Goal: Task Accomplishment & Management: Use online tool/utility

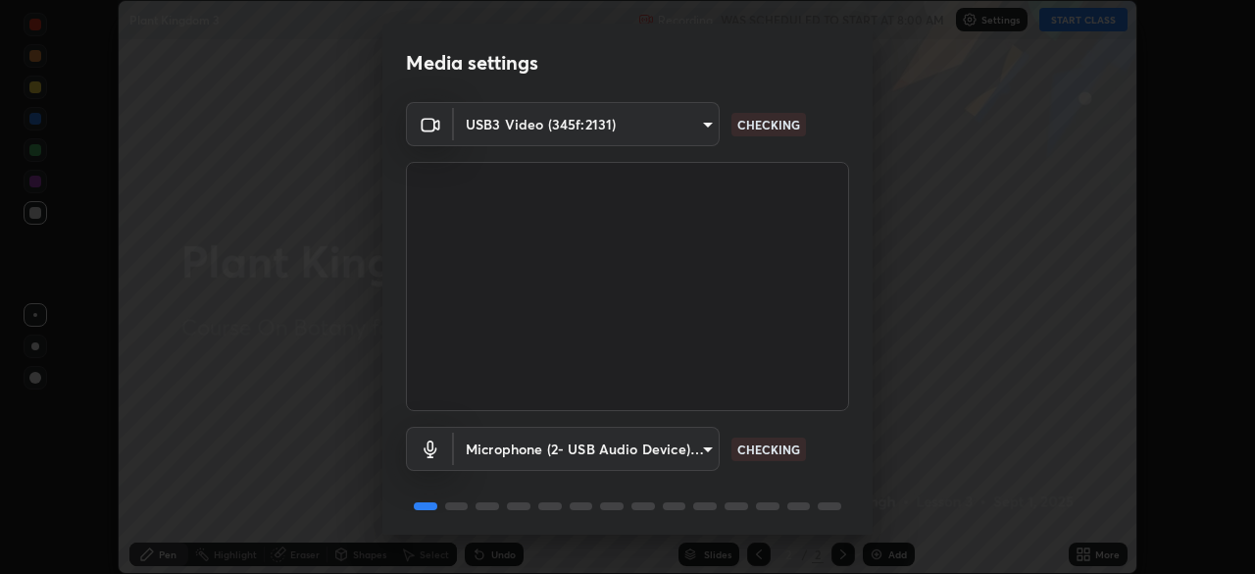
scroll to position [70, 0]
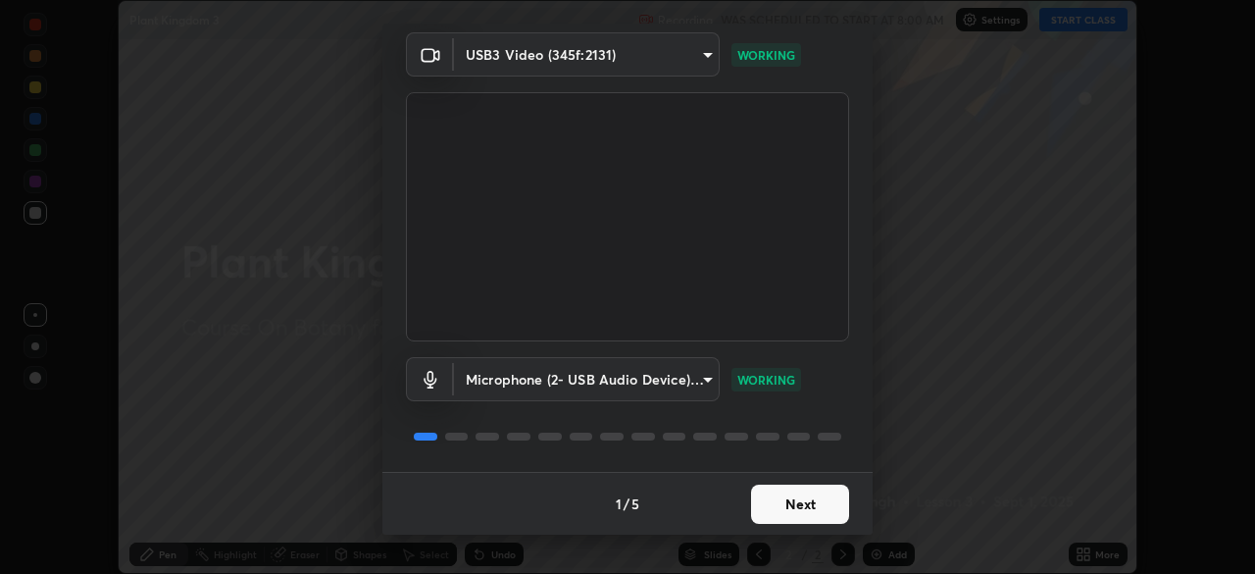
click at [806, 510] on button "Next" at bounding box center [800, 503] width 98 height 39
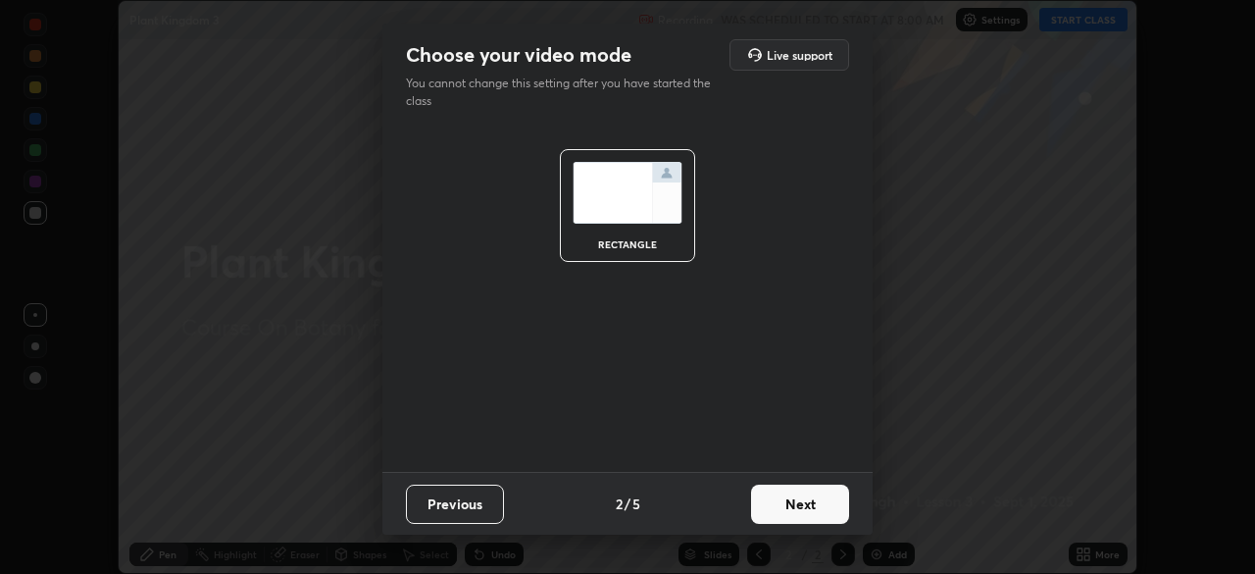
scroll to position [0, 0]
click at [813, 507] on button "Next" at bounding box center [800, 503] width 98 height 39
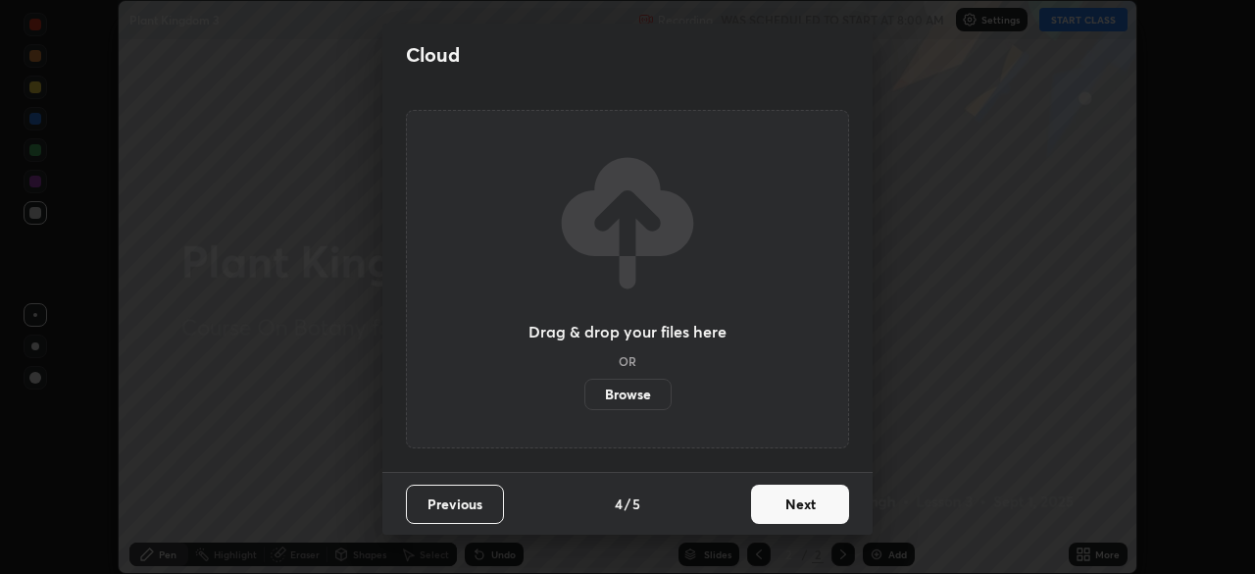
click at [821, 514] on button "Next" at bounding box center [800, 503] width 98 height 39
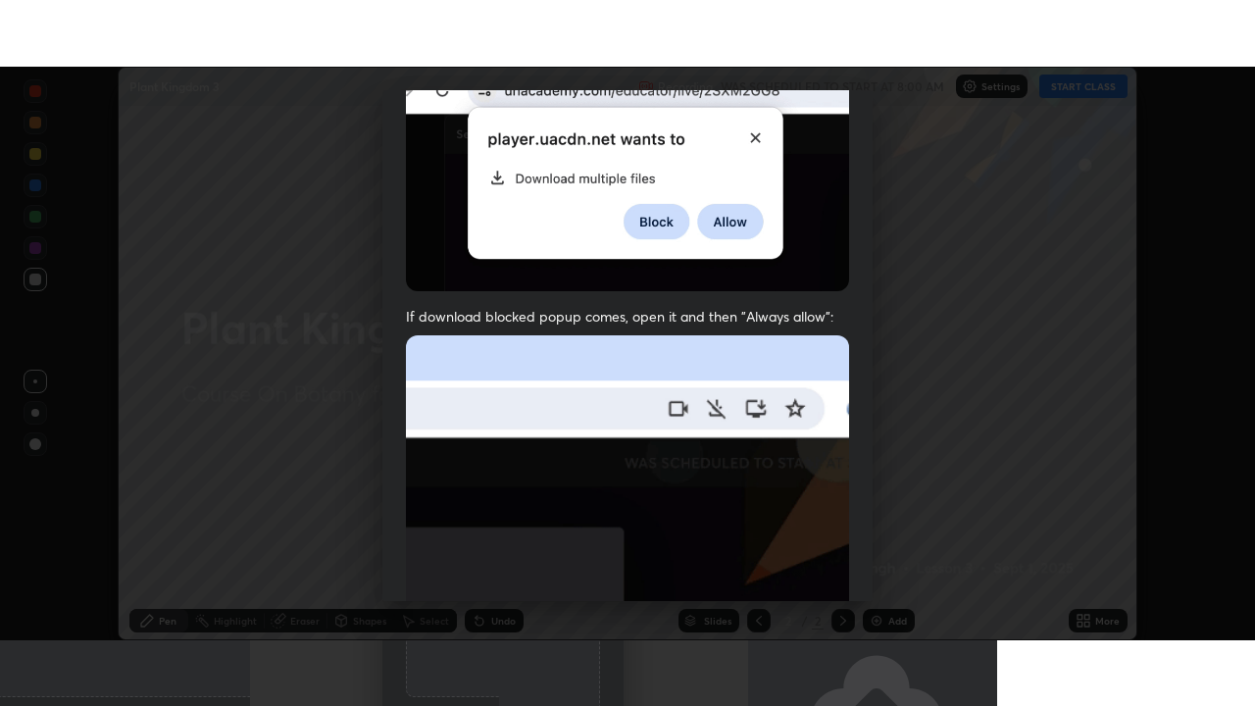
scroll to position [470, 0]
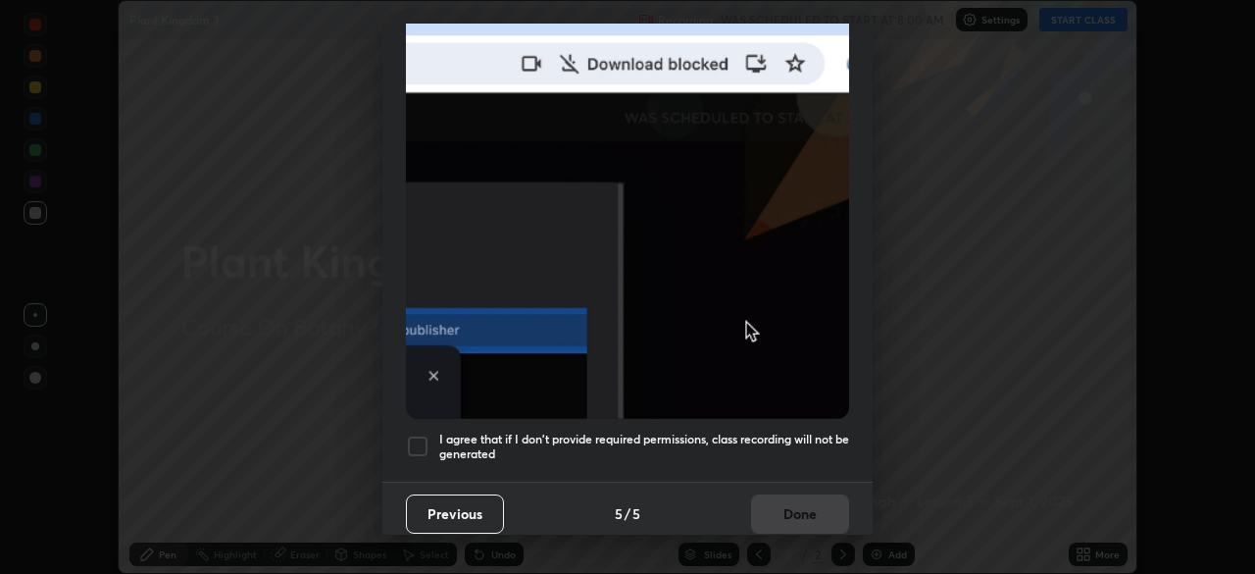
click at [633, 437] on h5 "I agree that if I don't provide required permissions, class recording will not …" at bounding box center [644, 447] width 410 height 30
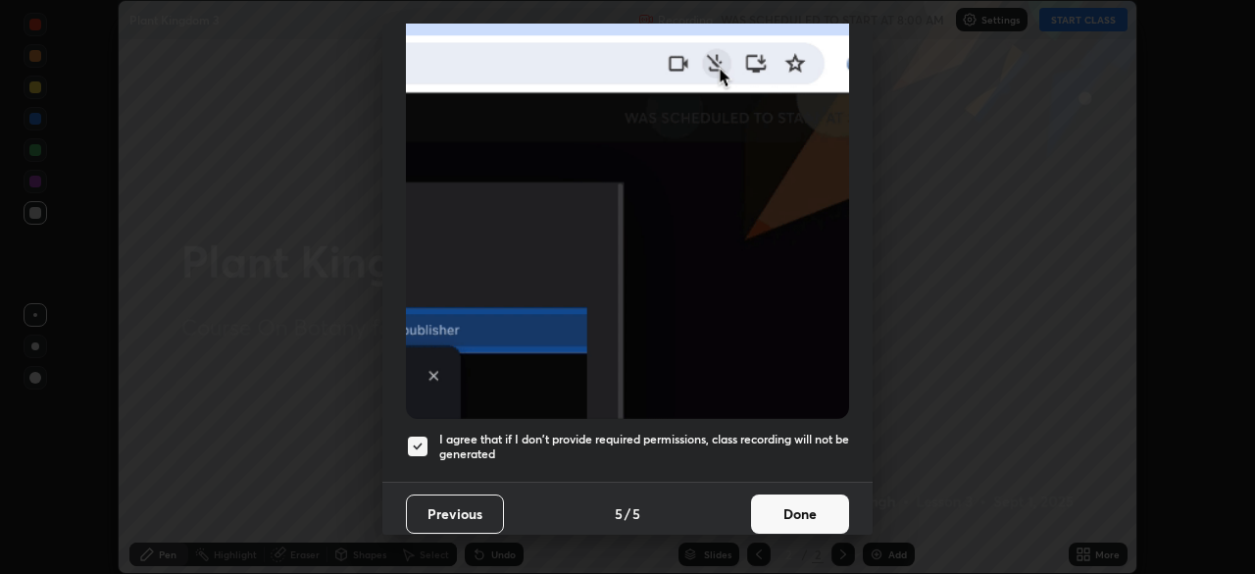
click at [769, 503] on button "Done" at bounding box center [800, 513] width 98 height 39
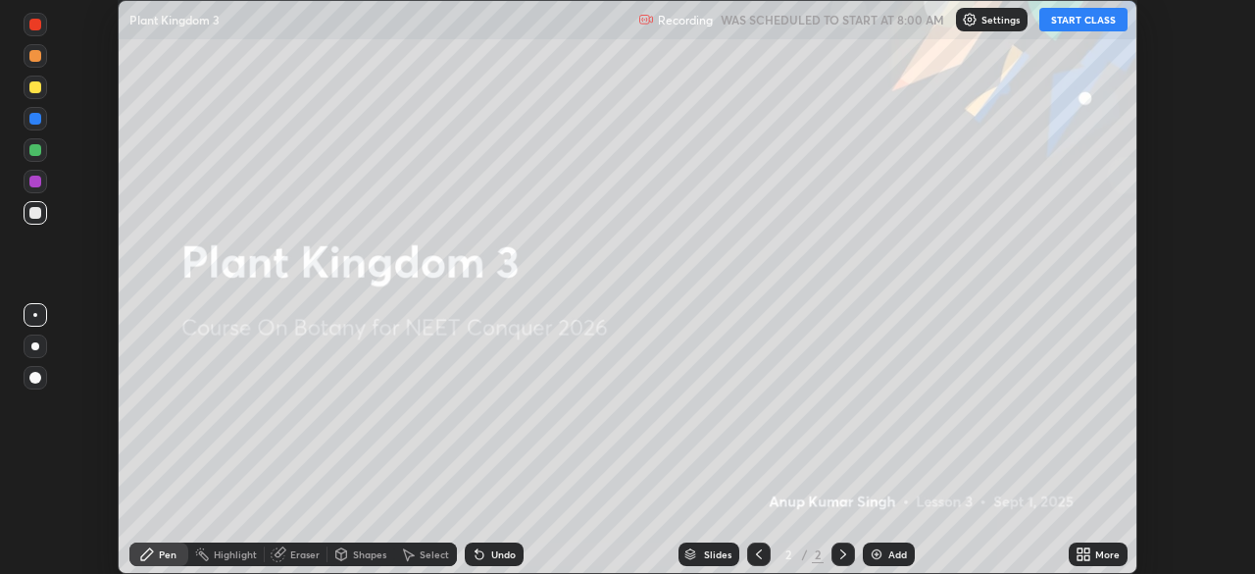
click at [1079, 558] on icon at bounding box center [1080, 557] width 5 height 5
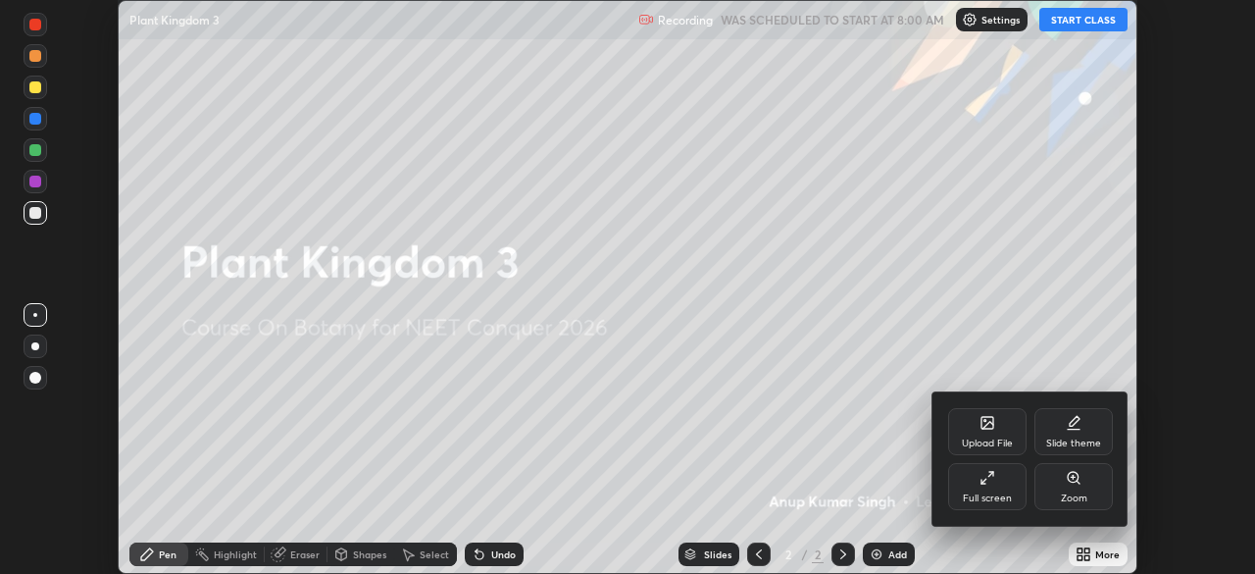
click at [981, 496] on div "Full screen" at bounding box center [987, 498] width 49 height 10
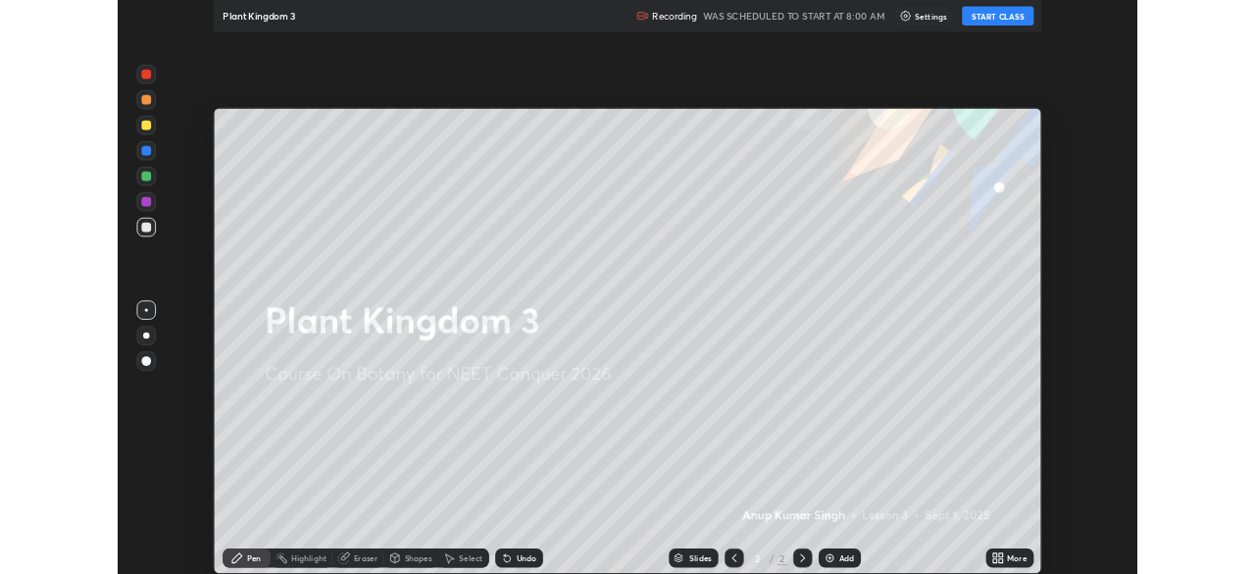
scroll to position [706, 1255]
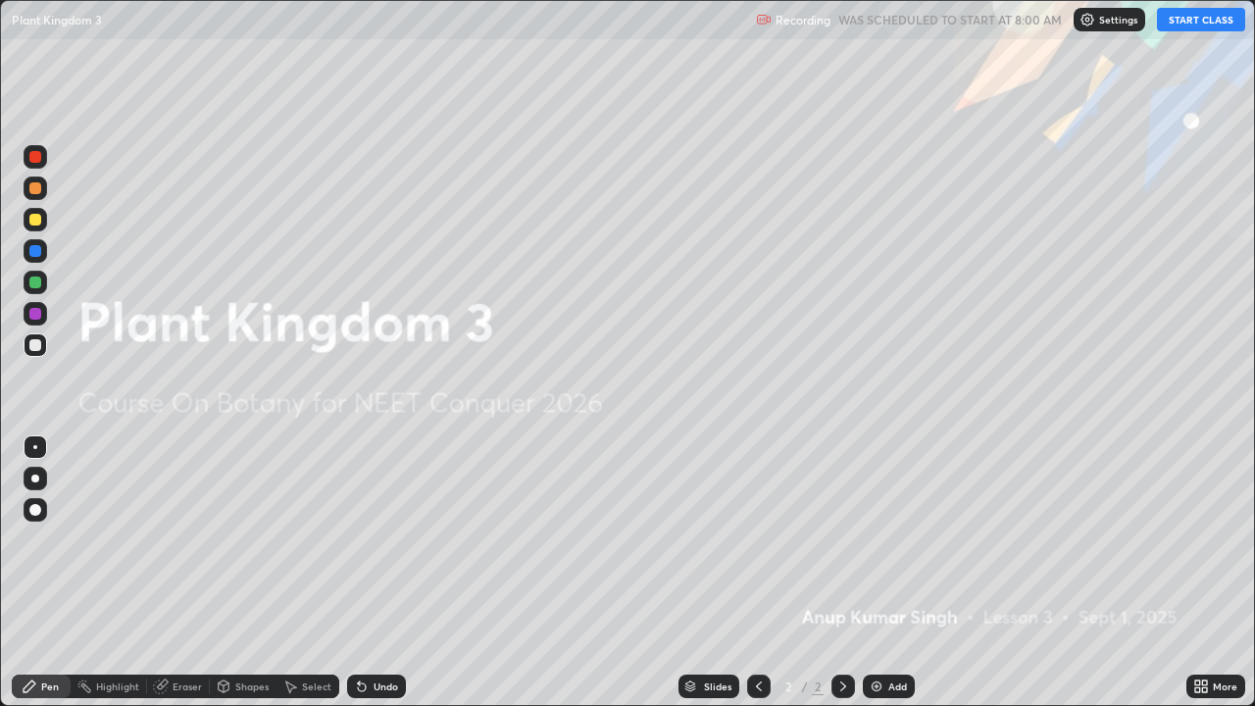
click at [1191, 19] on button "START CLASS" at bounding box center [1201, 20] width 88 height 24
click at [885, 573] on div "Add" at bounding box center [889, 687] width 52 height 24
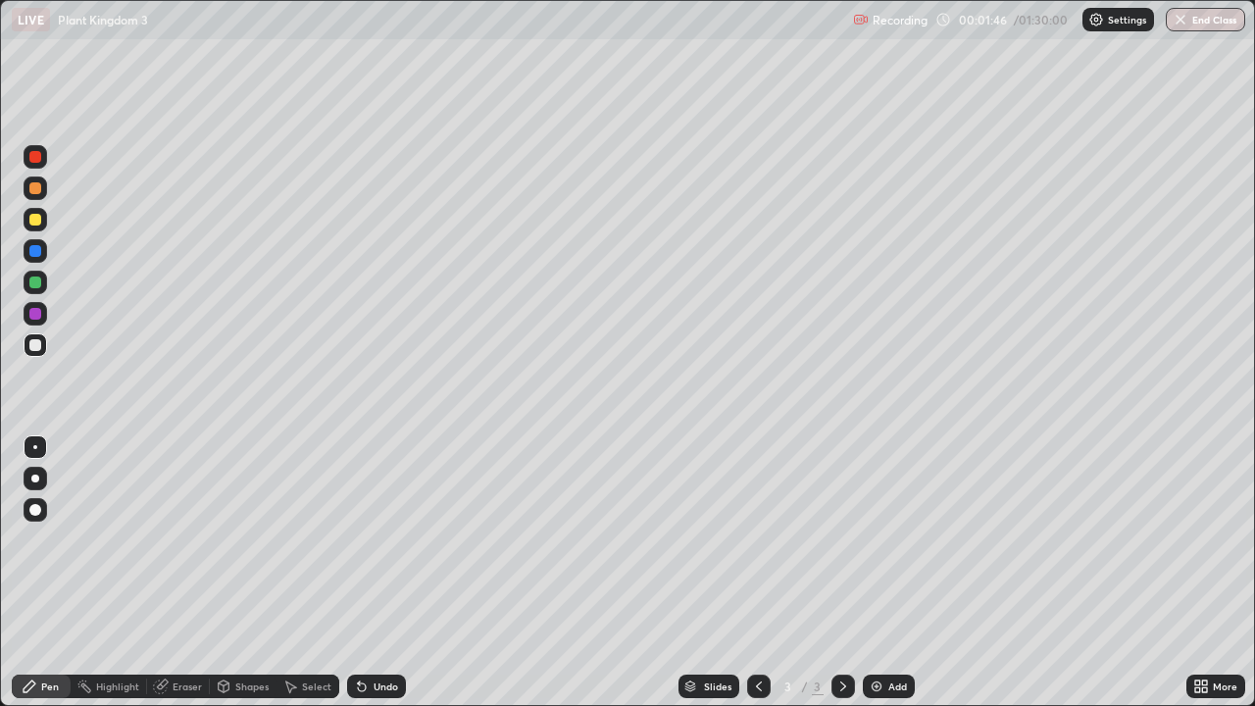
click at [35, 482] on div at bounding box center [35, 479] width 8 height 8
click at [37, 281] on div at bounding box center [35, 283] width 12 height 12
click at [34, 347] on div at bounding box center [35, 345] width 12 height 12
click at [34, 188] on div at bounding box center [35, 188] width 12 height 12
click at [1197, 573] on icon at bounding box center [1198, 683] width 5 height 5
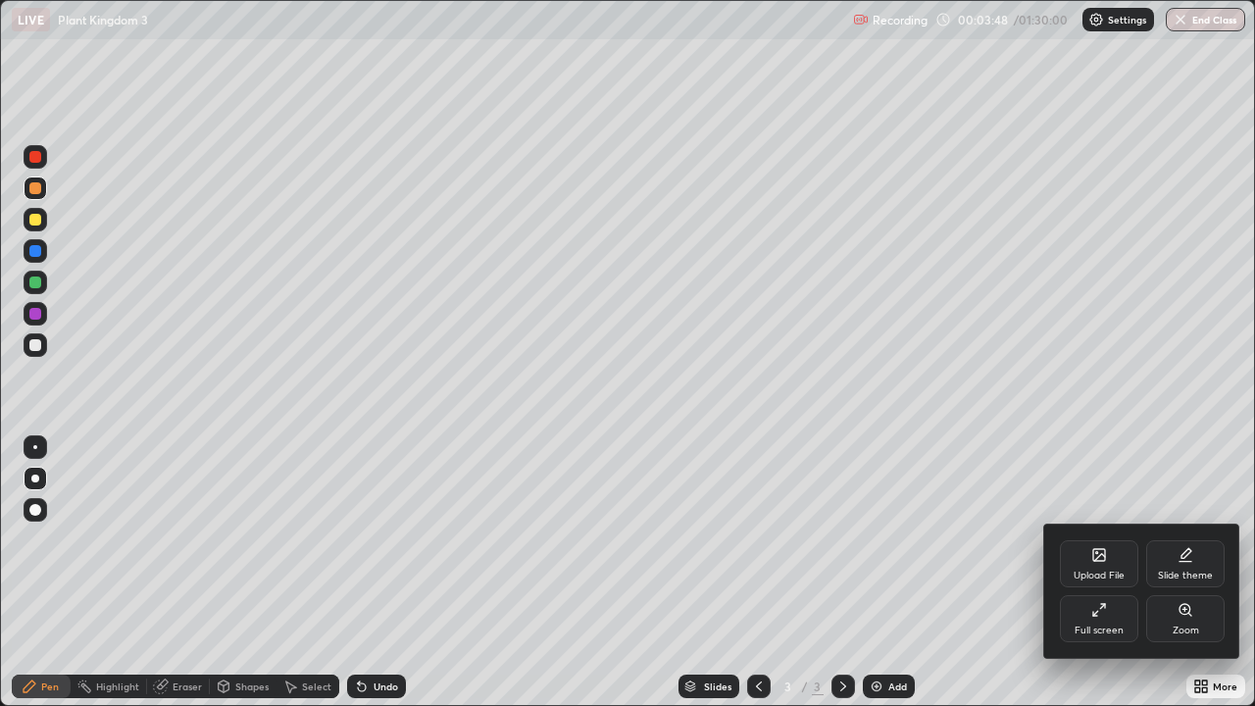
click at [1096, 573] on div "Full screen" at bounding box center [1099, 631] width 49 height 10
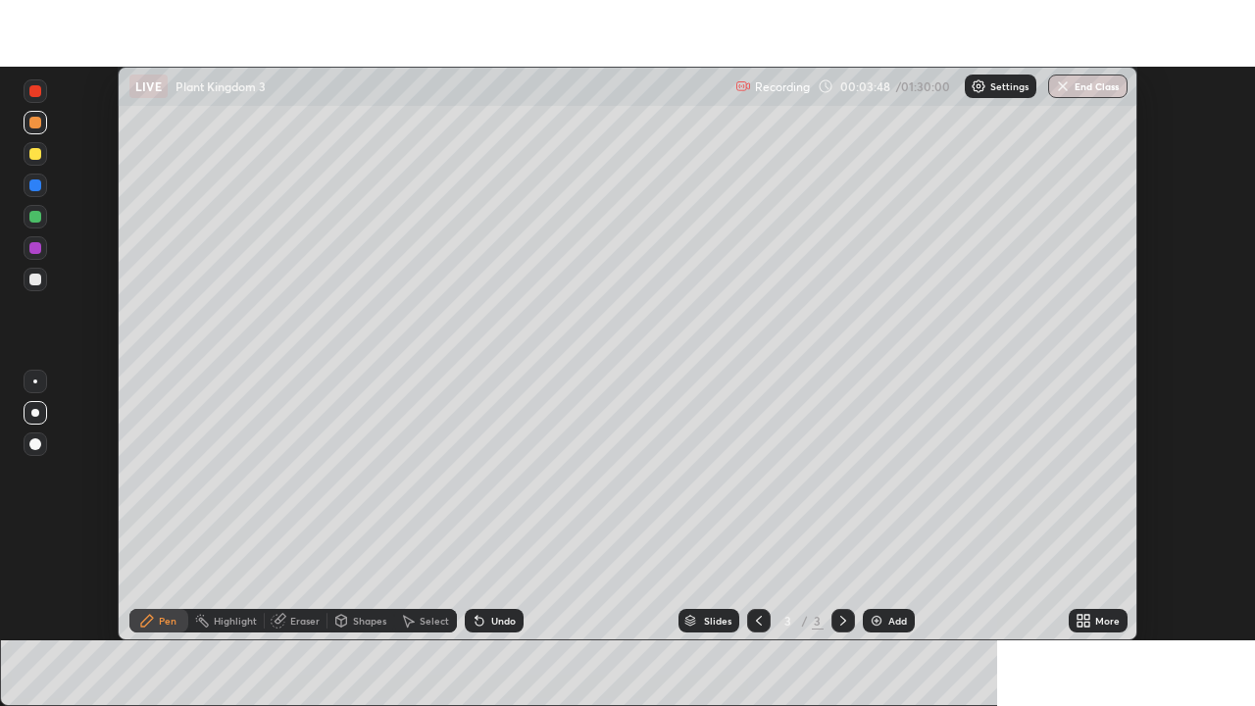
scroll to position [97499, 96817]
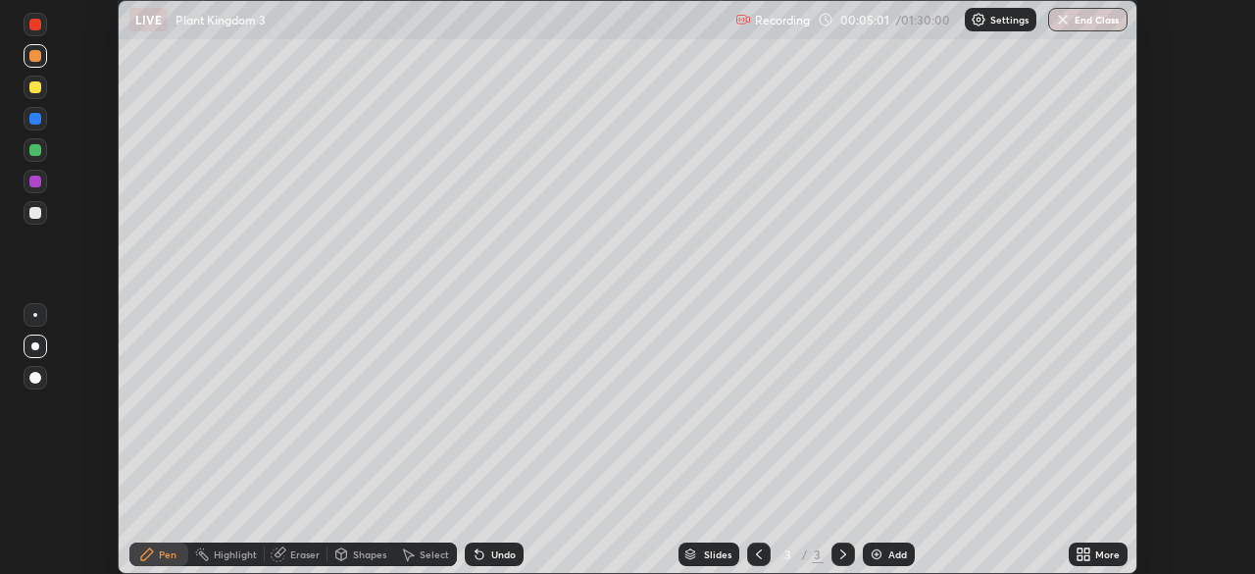
click at [1080, 550] on icon at bounding box center [1080, 550] width 5 height 5
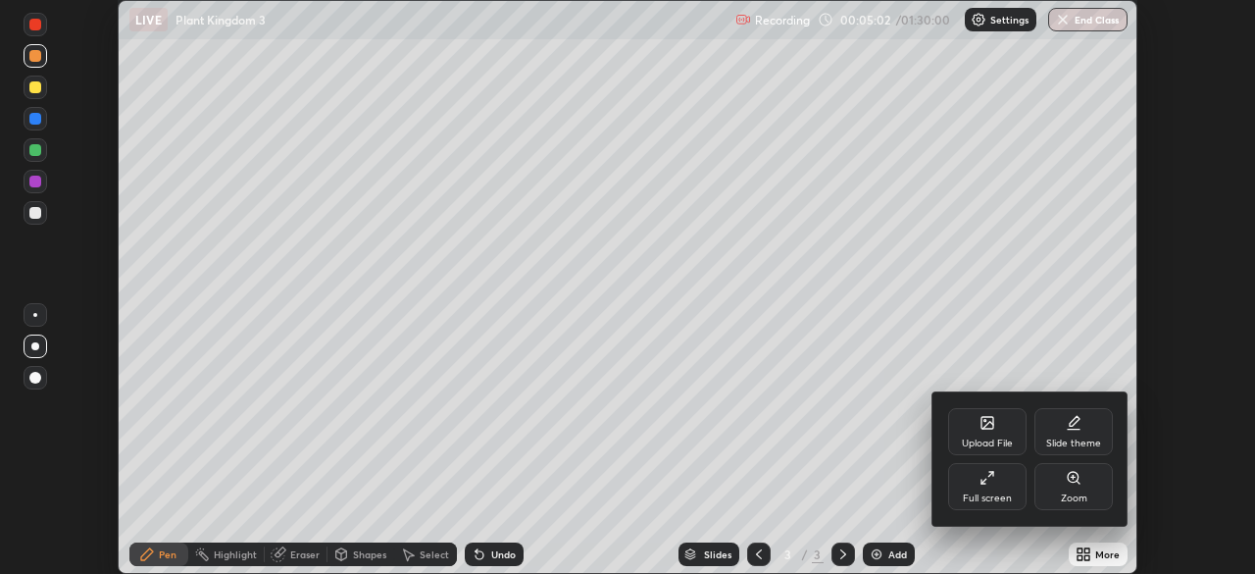
click at [990, 478] on icon at bounding box center [988, 478] width 16 height 16
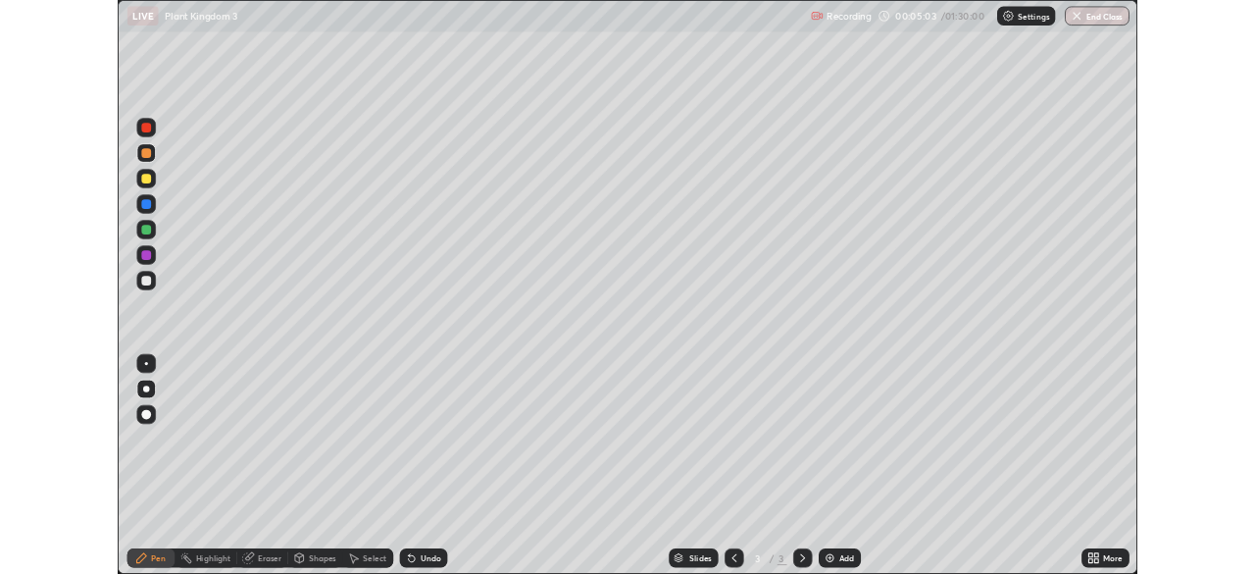
scroll to position [706, 1255]
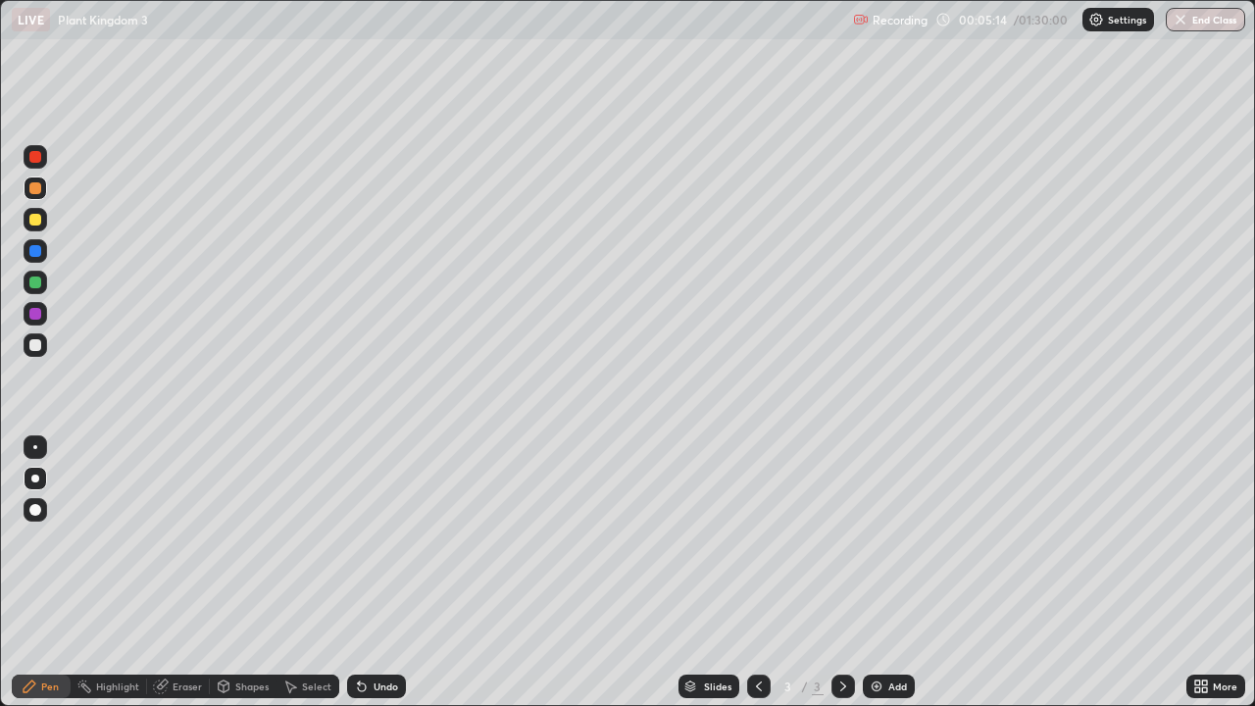
click at [1198, 573] on icon at bounding box center [1198, 683] width 5 height 5
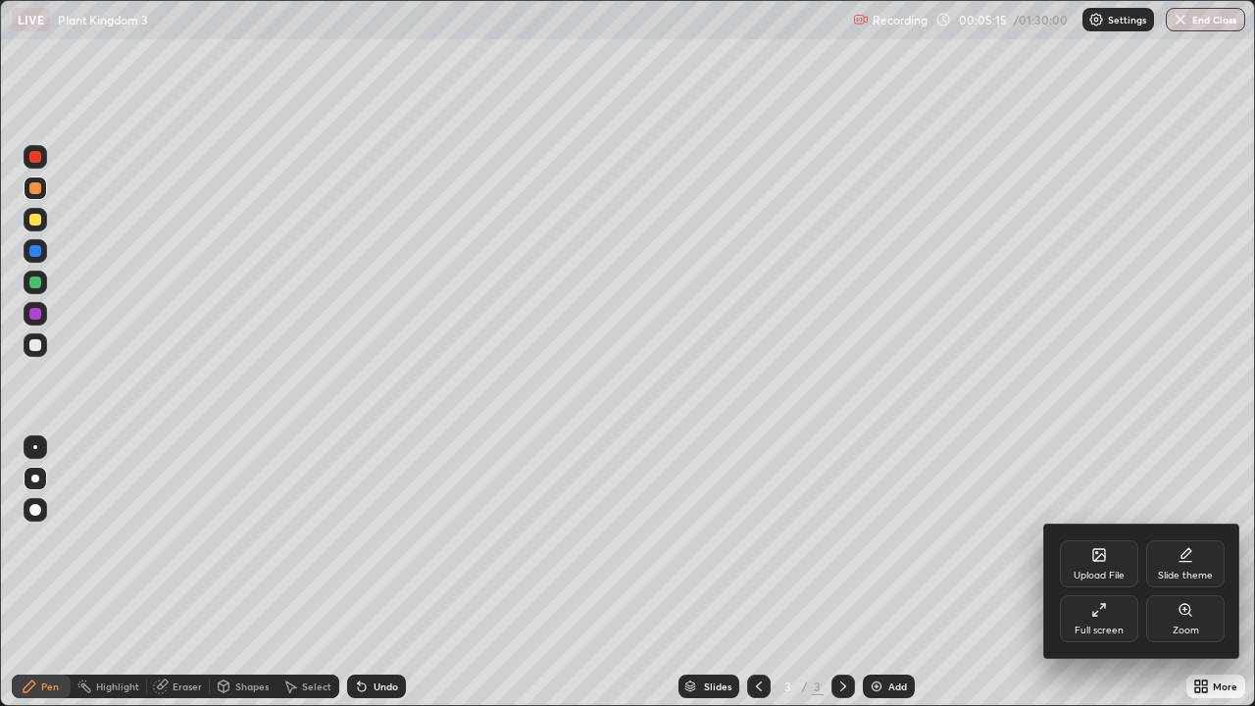
click at [1090, 573] on div "Full screen" at bounding box center [1099, 618] width 78 height 47
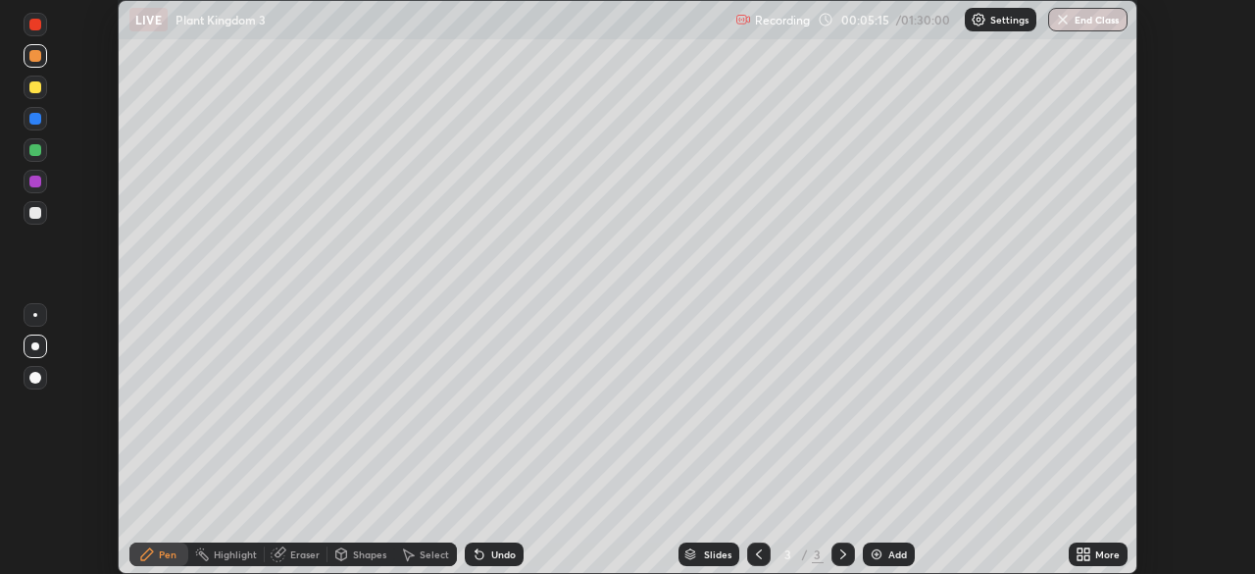
scroll to position [97499, 96817]
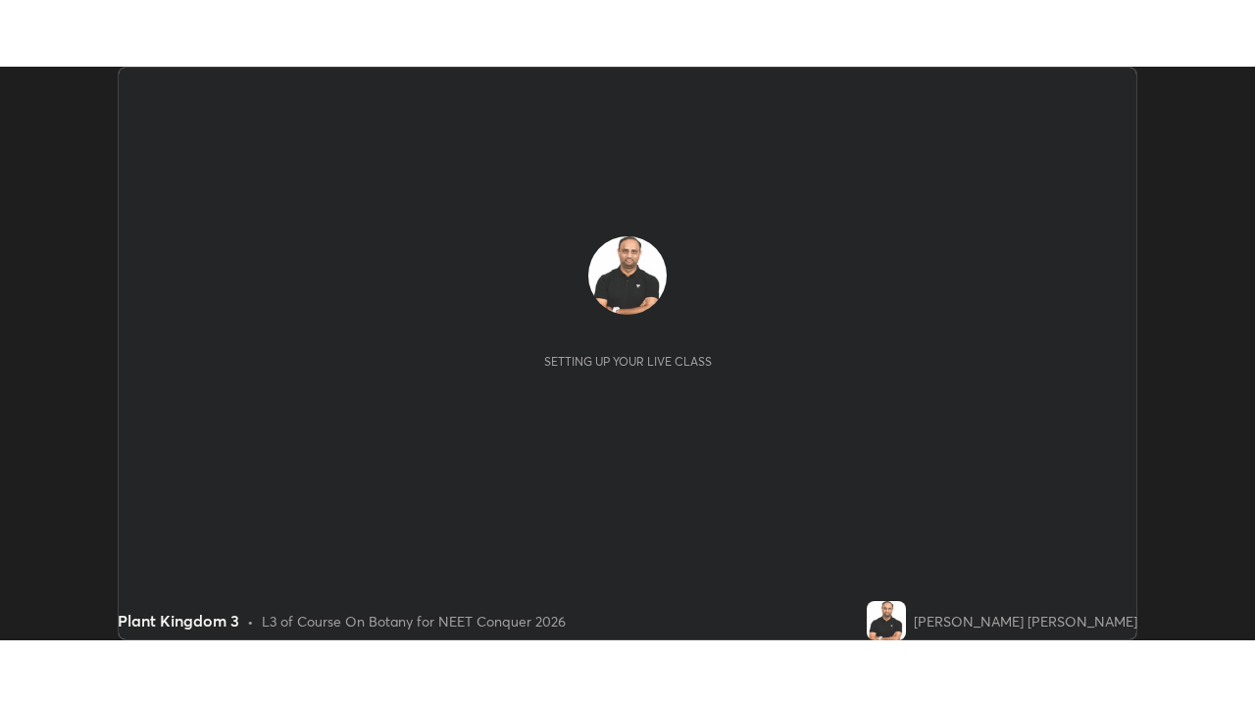
scroll to position [574, 1255]
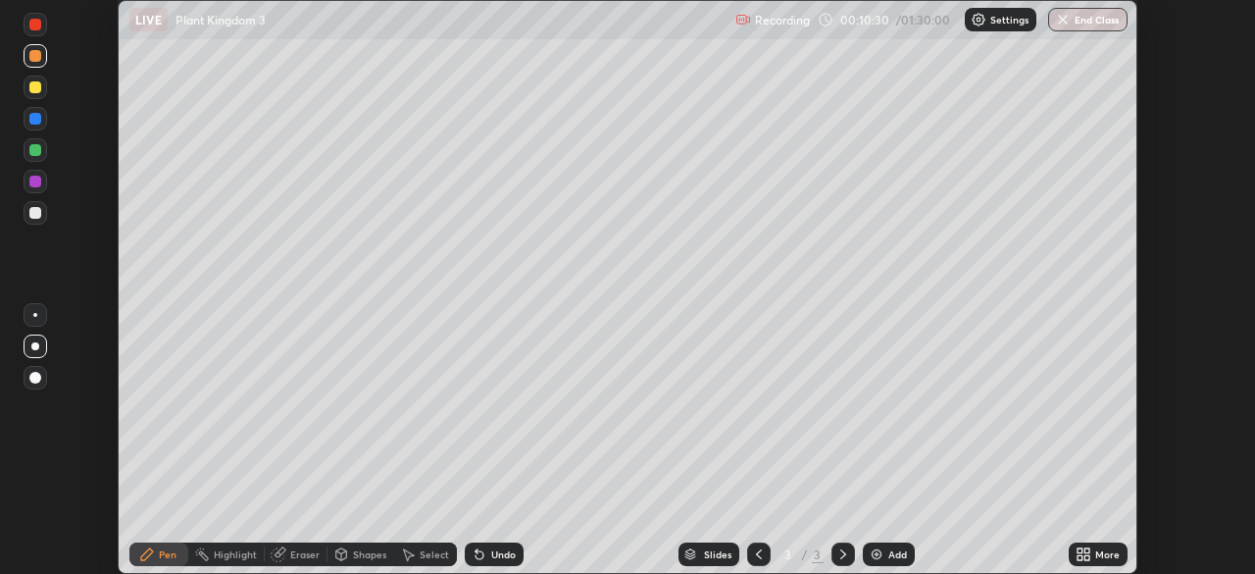
click at [1078, 547] on icon at bounding box center [1084, 554] width 16 height 16
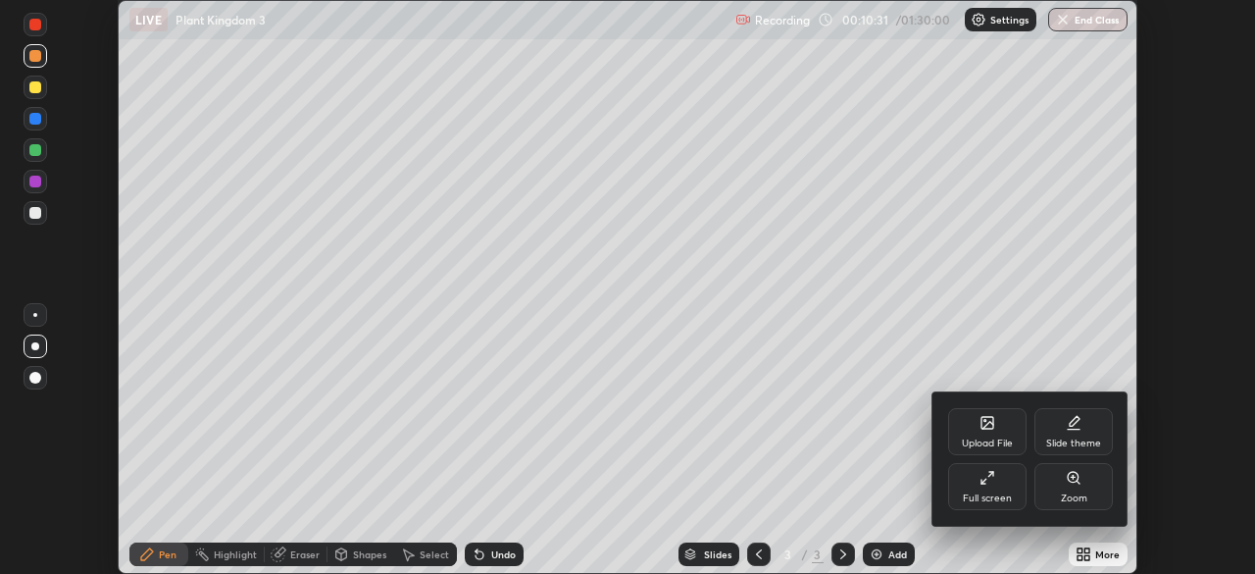
click at [990, 477] on icon at bounding box center [988, 478] width 16 height 16
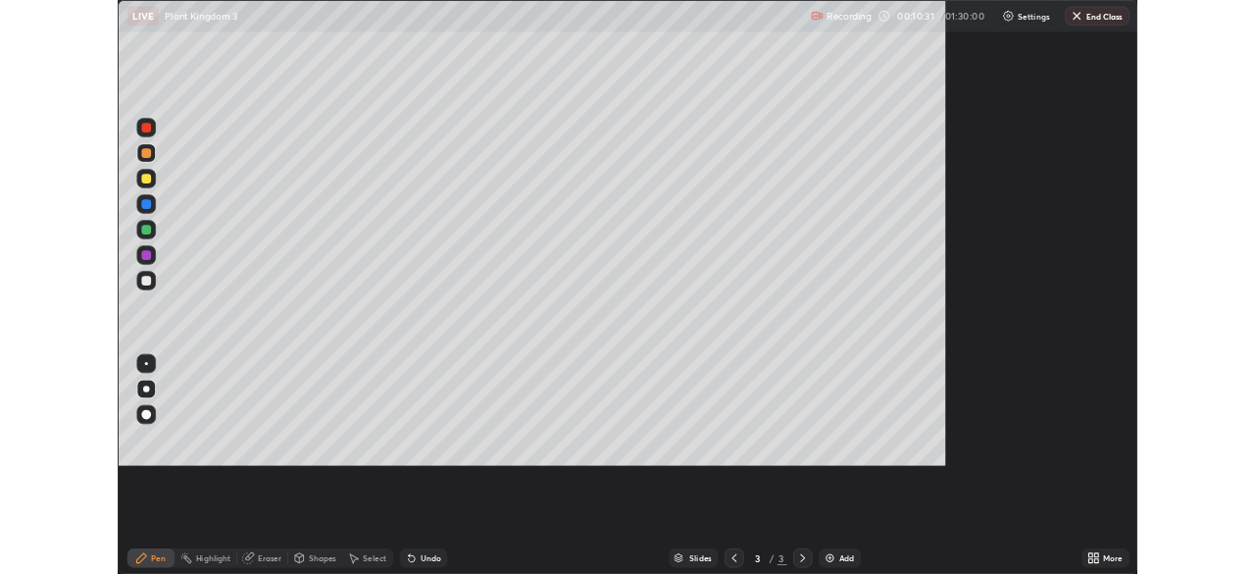
scroll to position [706, 1255]
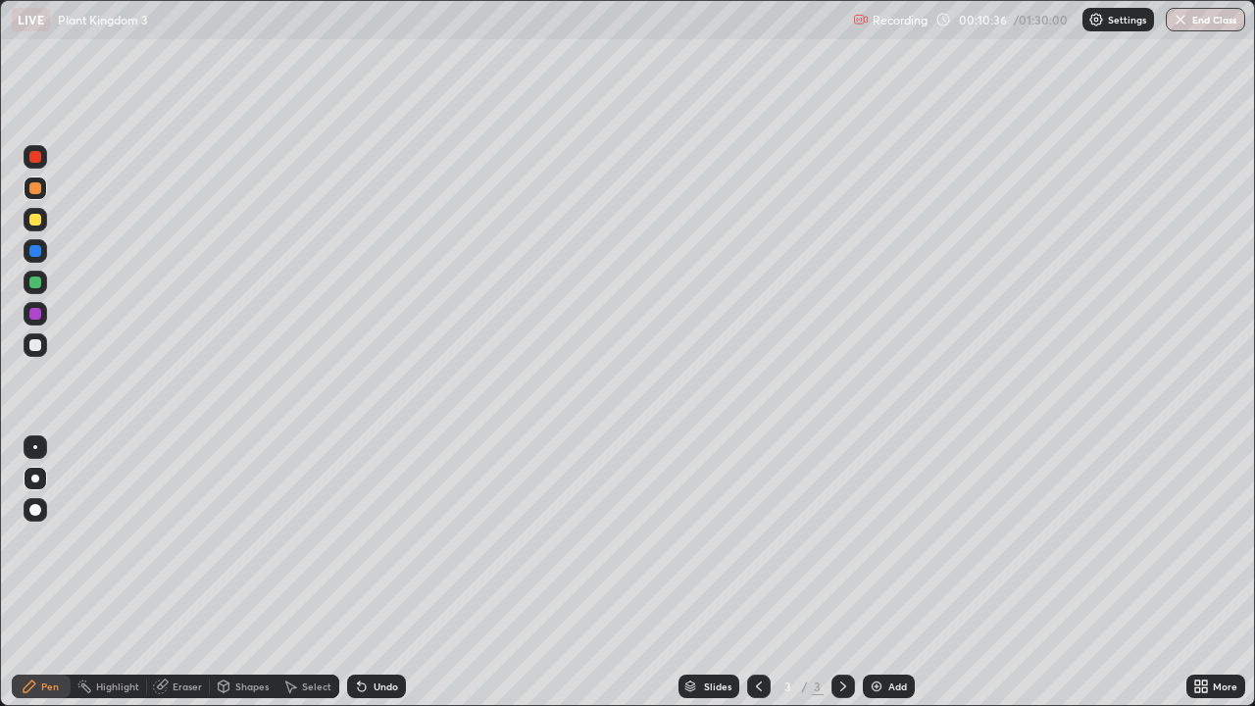
click at [32, 348] on div at bounding box center [35, 345] width 12 height 12
click at [35, 449] on div at bounding box center [36, 447] width 24 height 24
click at [873, 573] on div "Add" at bounding box center [889, 687] width 52 height 24
click at [756, 573] on icon at bounding box center [759, 687] width 6 height 10
click at [56, 573] on div "Pen" at bounding box center [50, 687] width 18 height 10
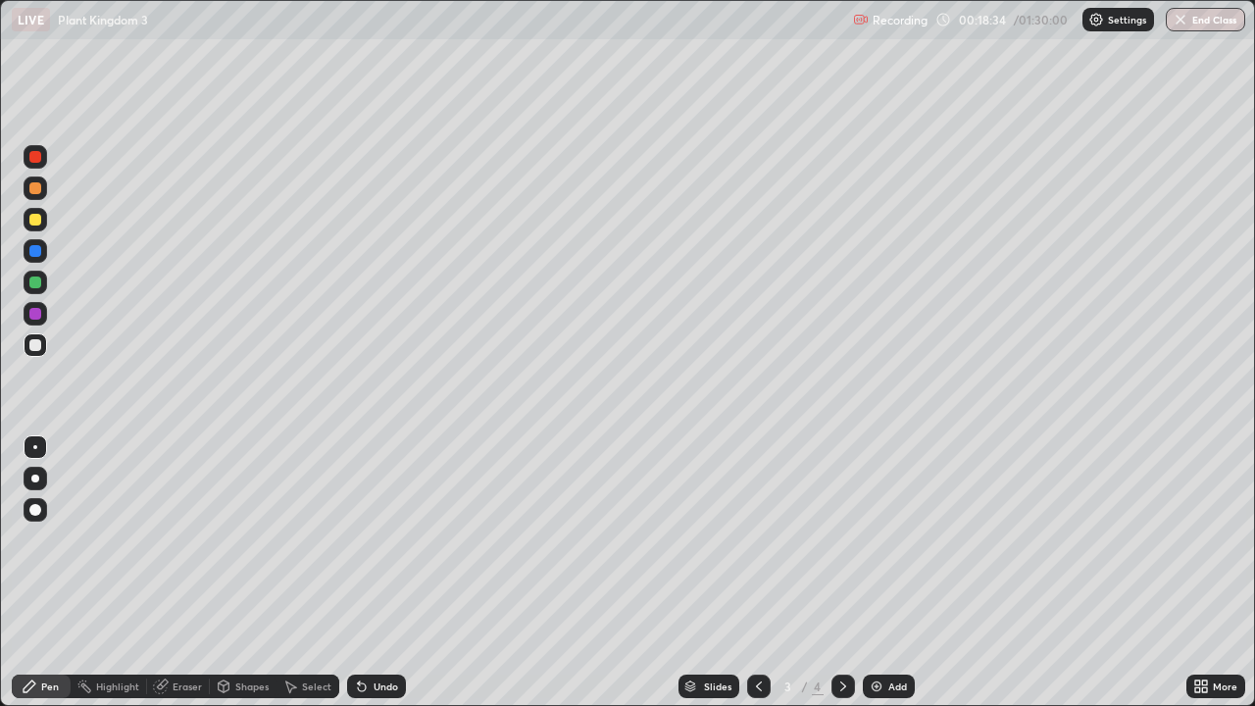
click at [36, 479] on div at bounding box center [35, 479] width 8 height 8
click at [34, 219] on div at bounding box center [35, 220] width 12 height 12
click at [36, 346] on div at bounding box center [35, 345] width 12 height 12
click at [880, 573] on div "Add" at bounding box center [889, 687] width 52 height 24
click at [39, 343] on div at bounding box center [35, 345] width 12 height 12
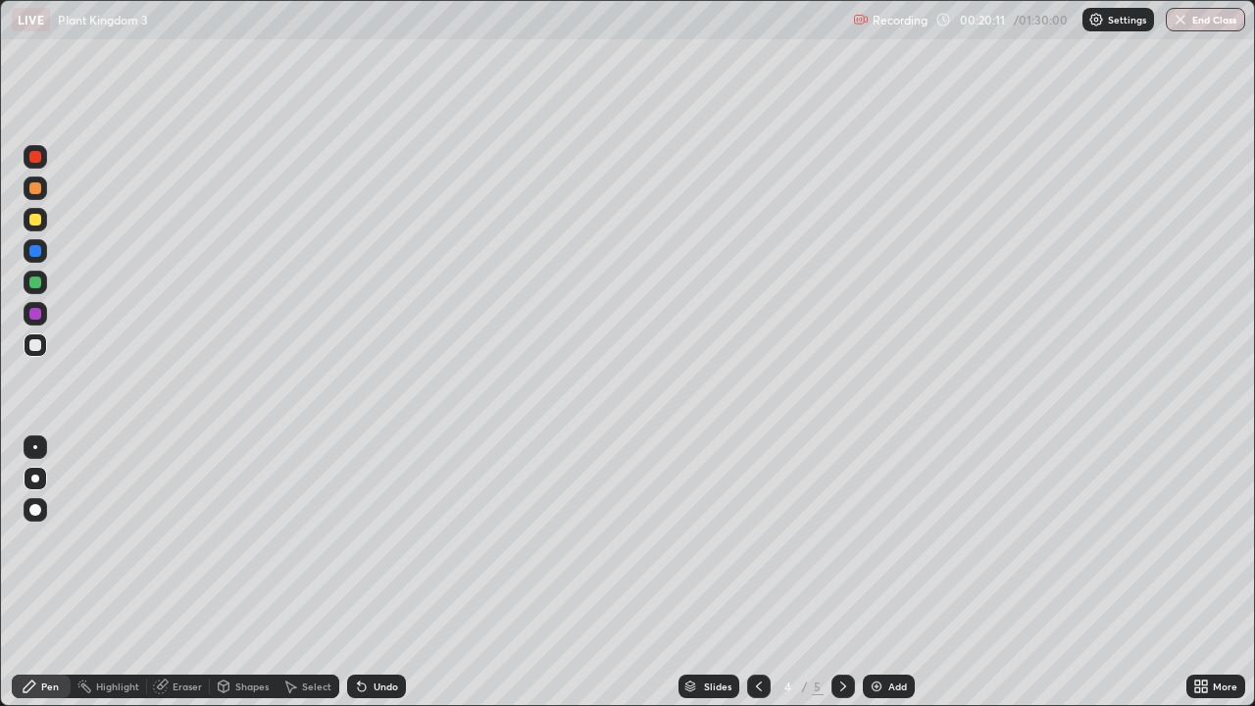
click at [52, 85] on div "Erase all" at bounding box center [35, 353] width 47 height 628
click at [880, 573] on img at bounding box center [877, 687] width 16 height 16
click at [1196, 573] on icon at bounding box center [1198, 683] width 5 height 5
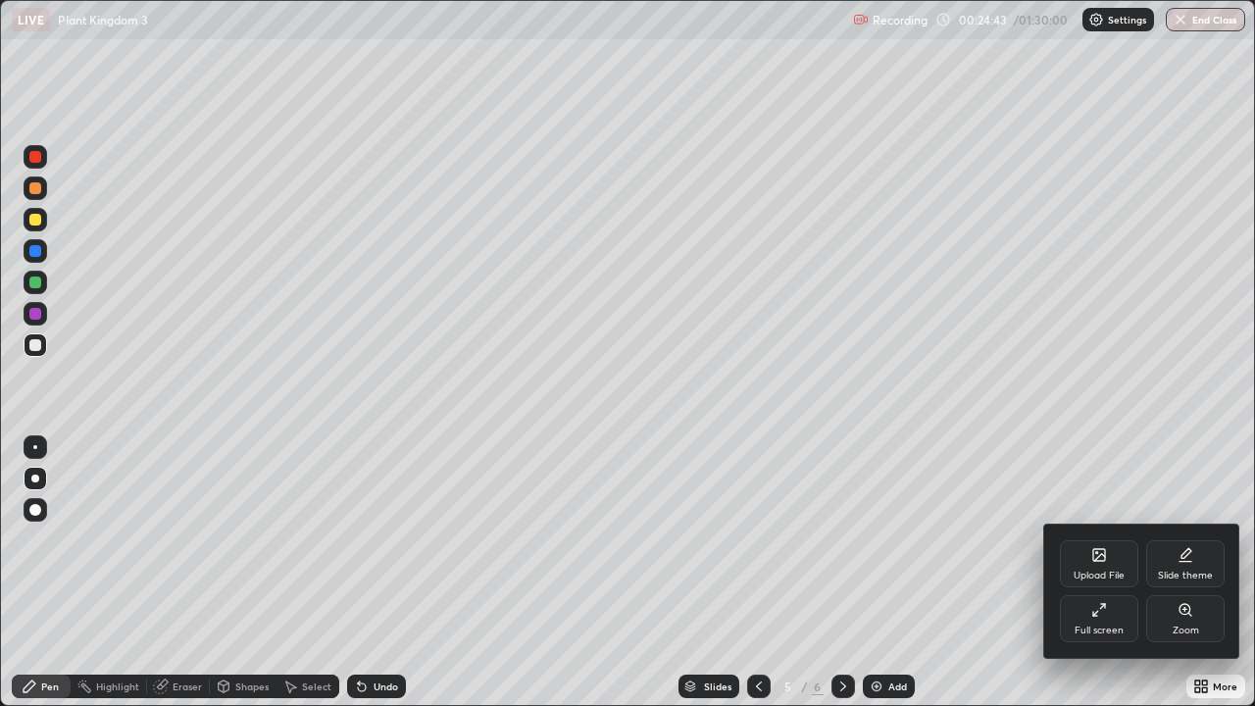
click at [1095, 573] on icon at bounding box center [1096, 613] width 5 height 5
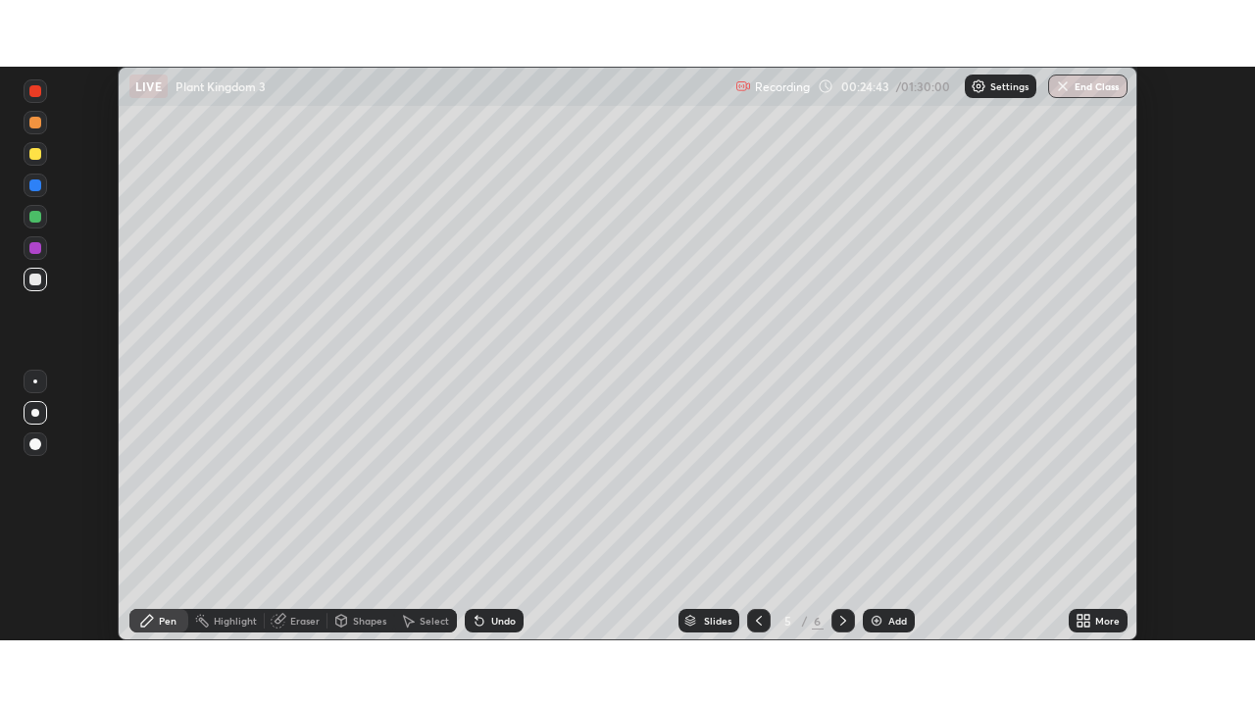
scroll to position [97499, 96817]
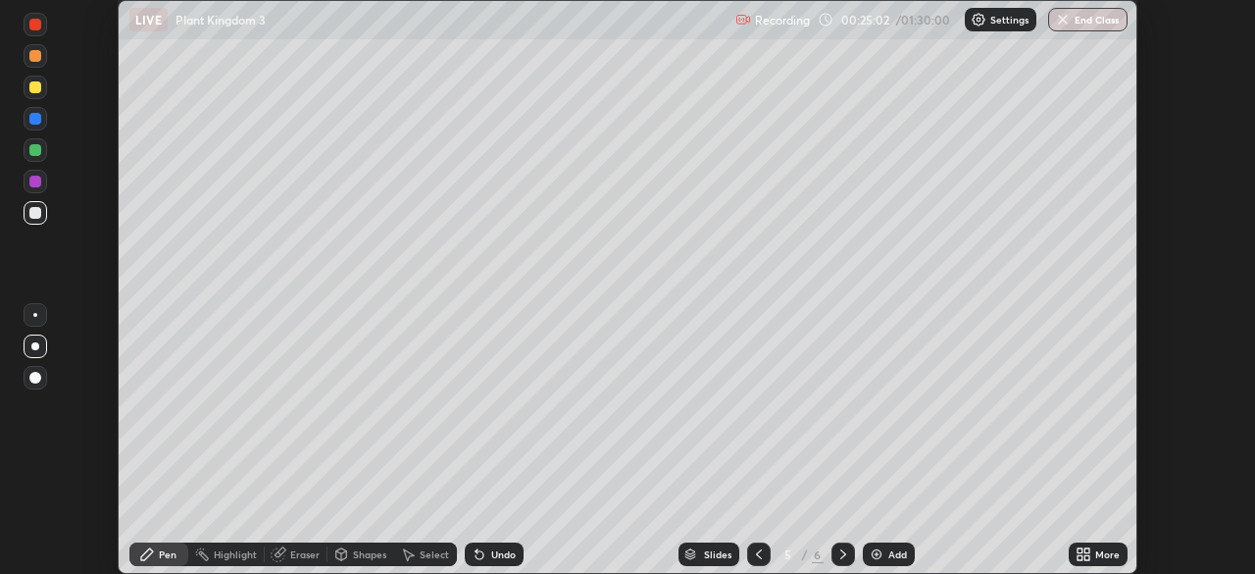
click at [1080, 548] on icon at bounding box center [1080, 550] width 5 height 5
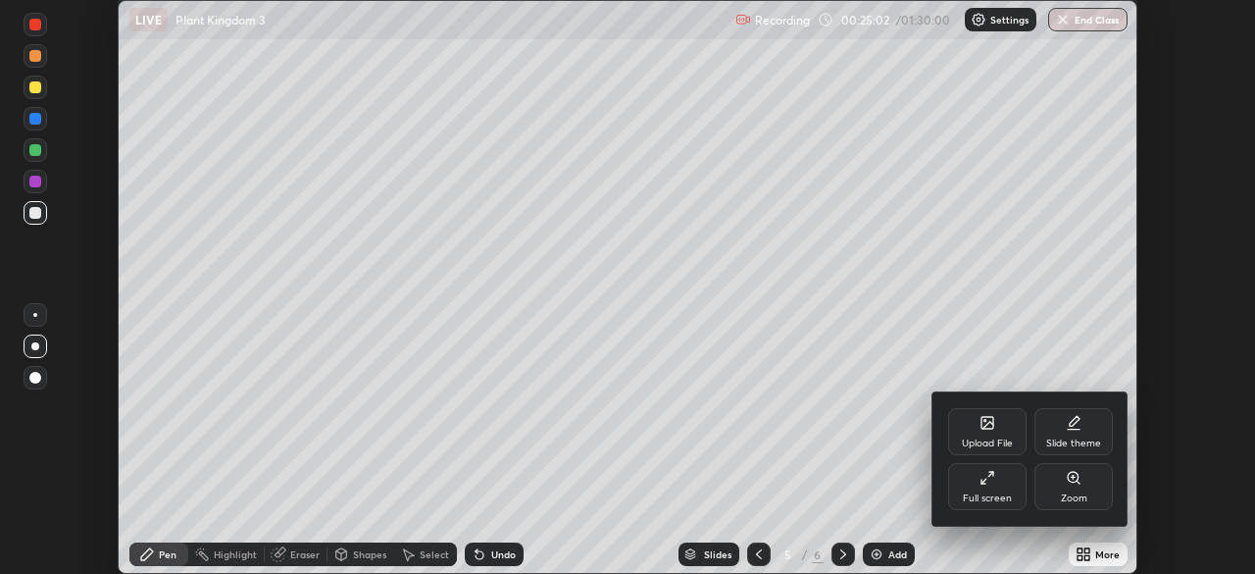
click at [993, 482] on icon at bounding box center [988, 478] width 16 height 16
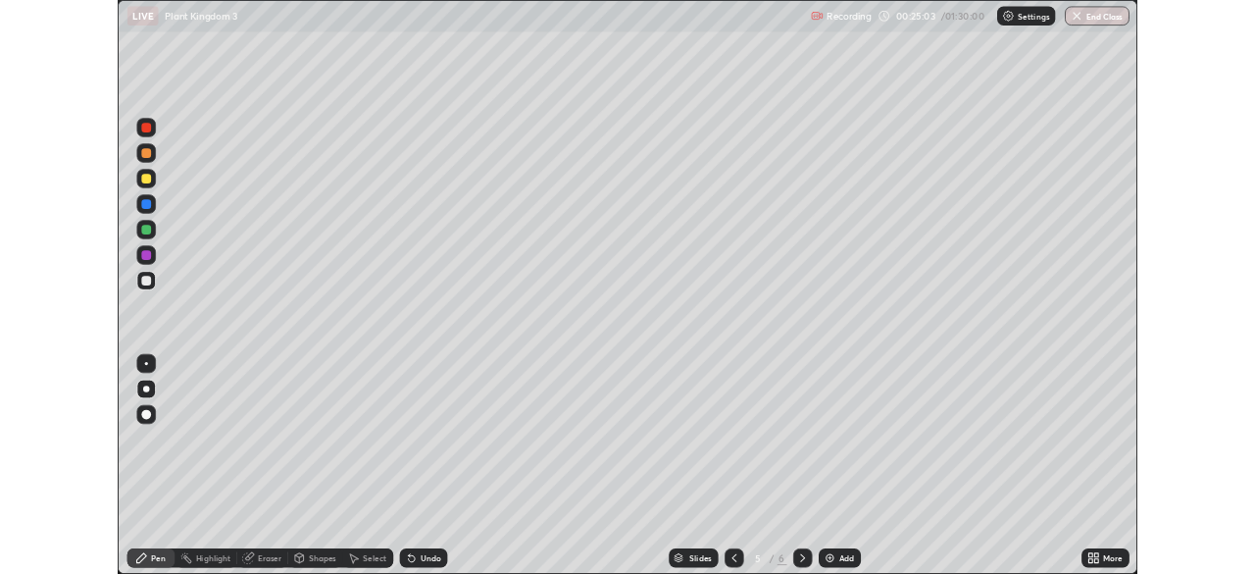
scroll to position [706, 1255]
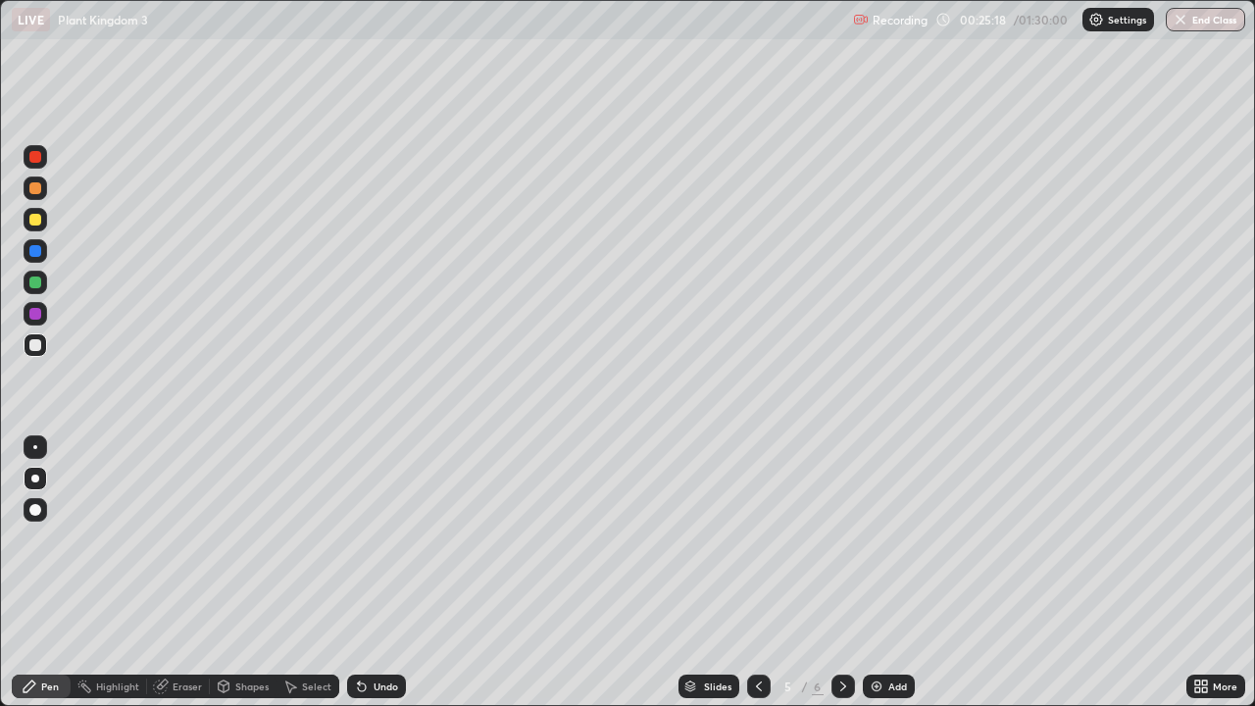
click at [757, 573] on icon at bounding box center [759, 687] width 16 height 16
click at [36, 225] on div at bounding box center [35, 220] width 12 height 12
click at [839, 573] on icon at bounding box center [844, 687] width 16 height 16
click at [36, 317] on div at bounding box center [35, 314] width 12 height 12
click at [34, 281] on div at bounding box center [35, 283] width 12 height 12
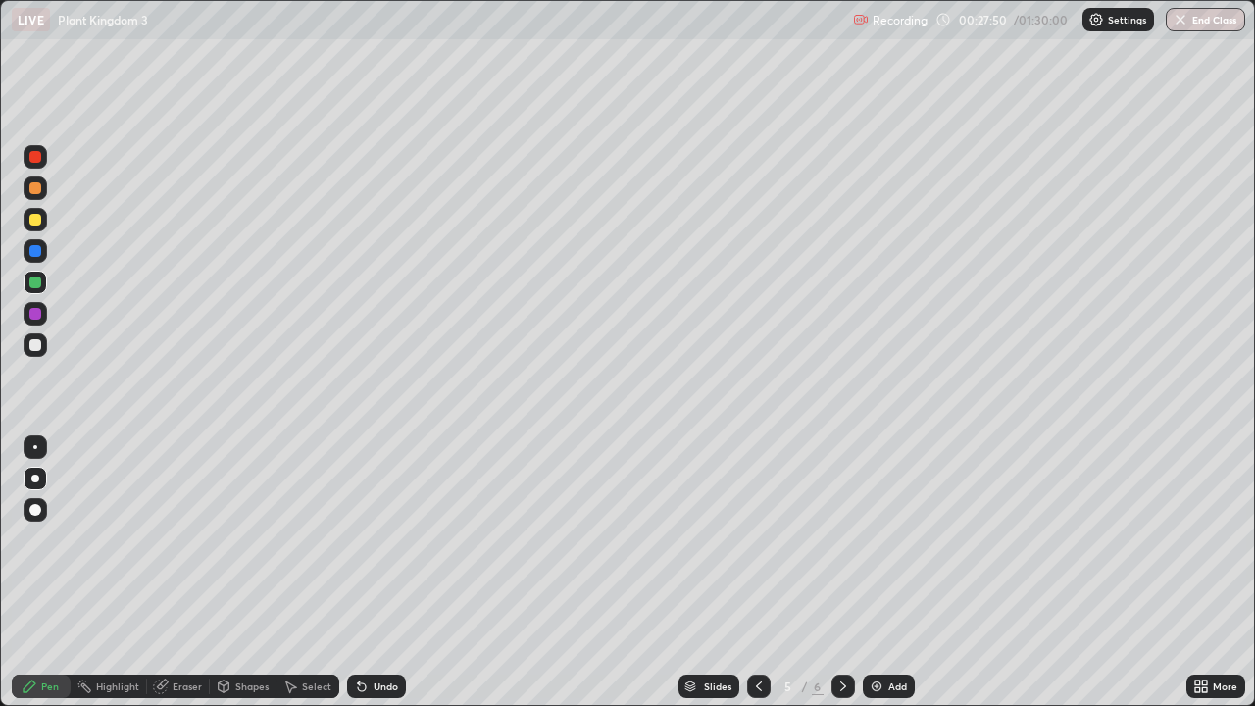
click at [758, 573] on div at bounding box center [759, 687] width 24 height 24
click at [757, 573] on icon at bounding box center [759, 687] width 16 height 16
click at [839, 573] on icon at bounding box center [844, 687] width 16 height 16
click at [841, 573] on icon at bounding box center [844, 687] width 16 height 16
click at [757, 573] on icon at bounding box center [759, 687] width 16 height 16
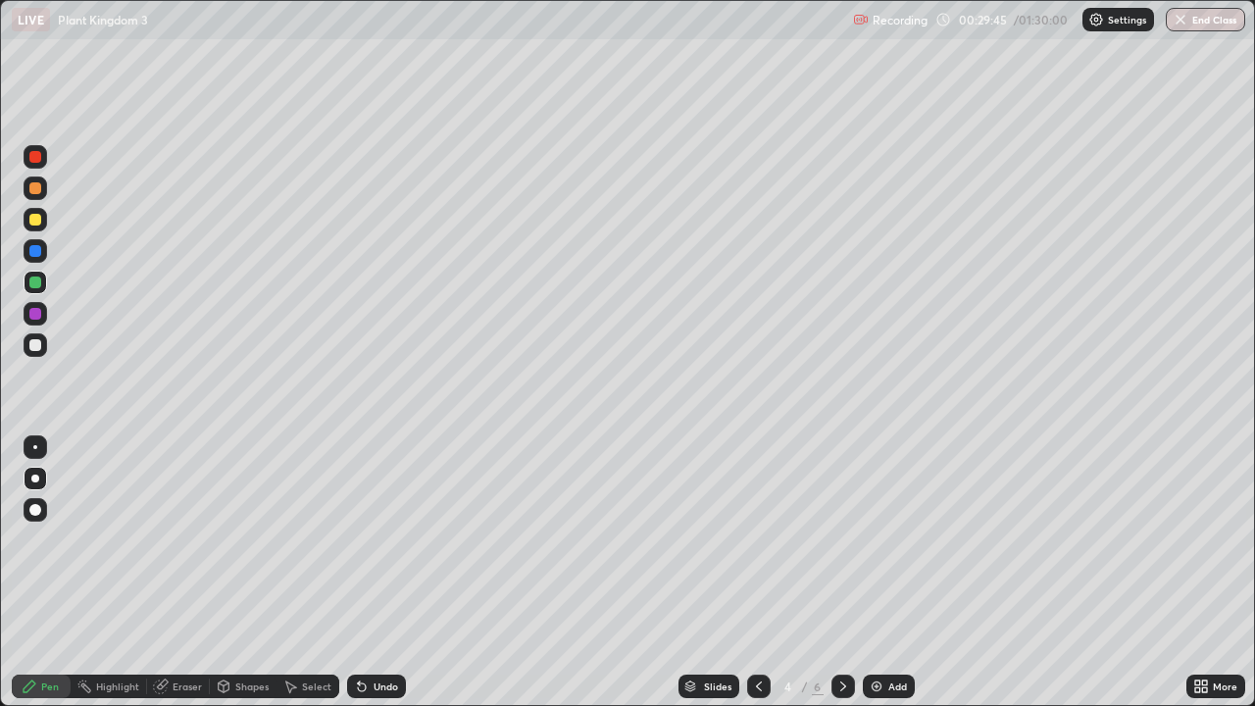
click at [747, 573] on div at bounding box center [759, 687] width 24 height 24
click at [836, 573] on icon at bounding box center [844, 687] width 16 height 16
click at [842, 573] on icon at bounding box center [844, 687] width 16 height 16
click at [900, 573] on div "Add" at bounding box center [889, 687] width 52 height 24
click at [27, 343] on div at bounding box center [36, 345] width 24 height 24
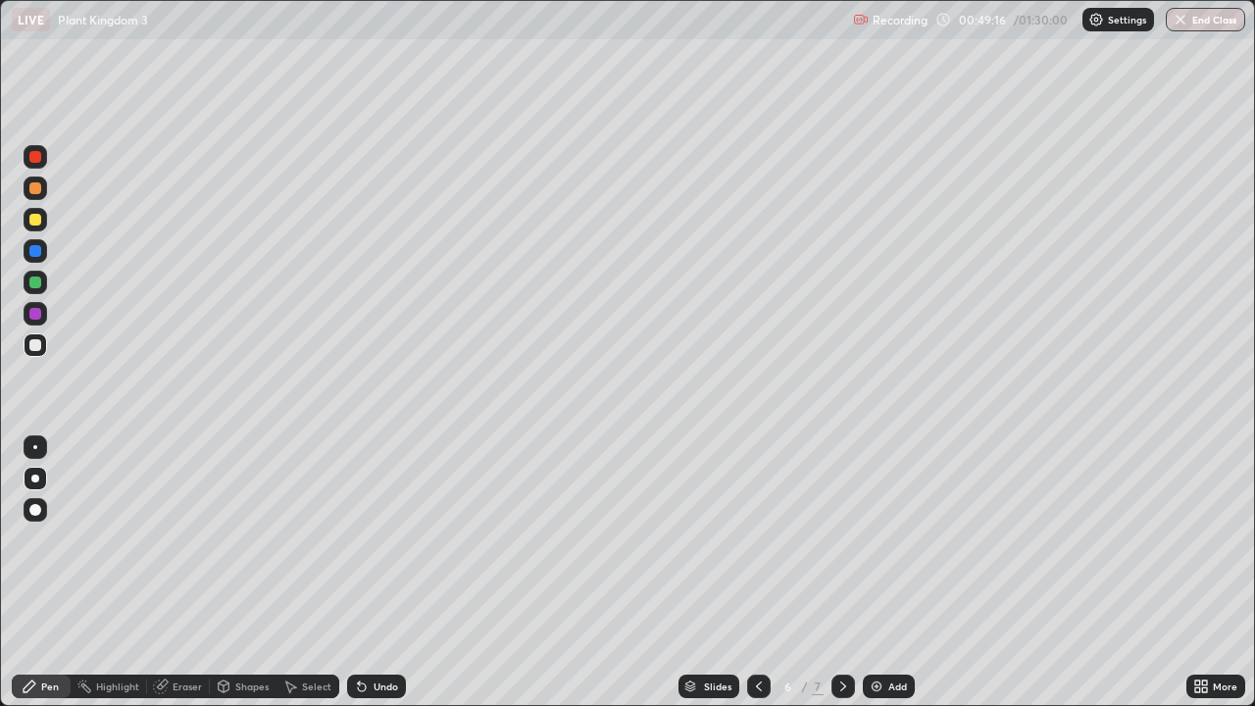
click at [33, 445] on div at bounding box center [35, 447] width 4 height 4
click at [37, 285] on div at bounding box center [35, 283] width 12 height 12
click at [34, 219] on div at bounding box center [35, 220] width 12 height 12
click at [38, 159] on div at bounding box center [35, 157] width 12 height 12
click at [39, 507] on div at bounding box center [35, 510] width 12 height 12
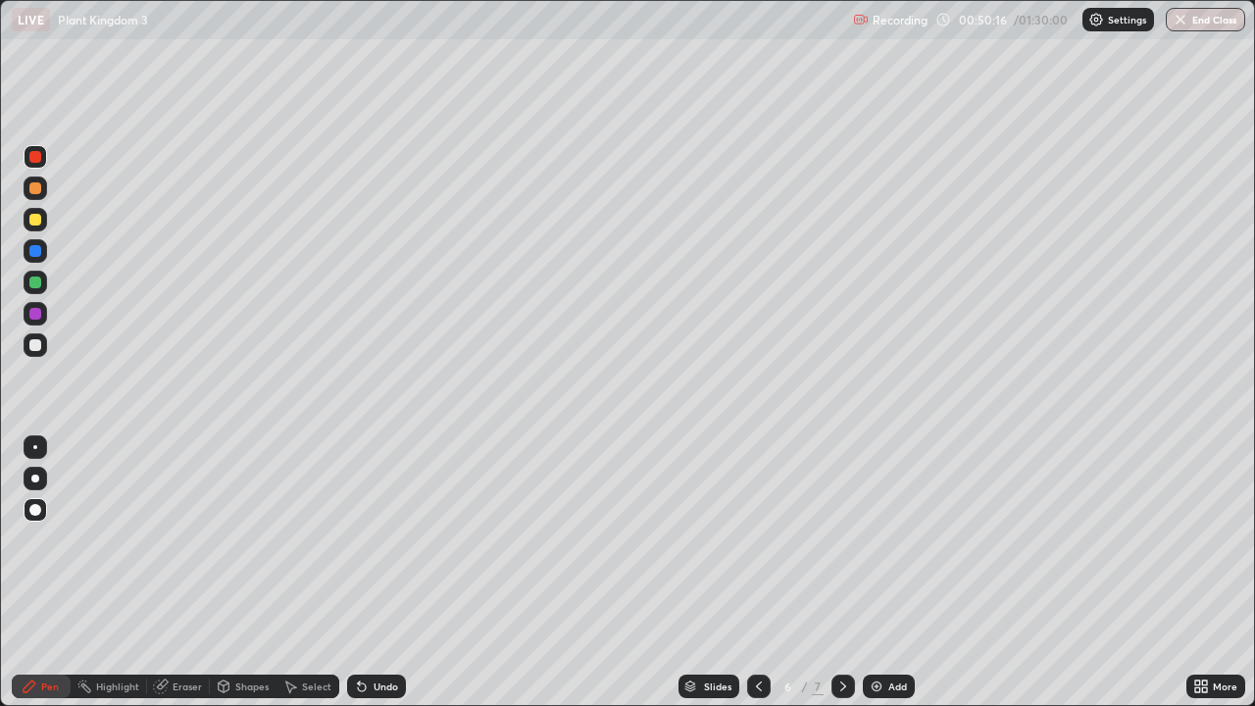
click at [36, 446] on div at bounding box center [35, 447] width 4 height 4
click at [39, 346] on div at bounding box center [35, 345] width 12 height 12
click at [39, 283] on div at bounding box center [35, 283] width 12 height 12
click at [35, 346] on div at bounding box center [35, 345] width 12 height 12
click at [32, 189] on div at bounding box center [35, 188] width 12 height 12
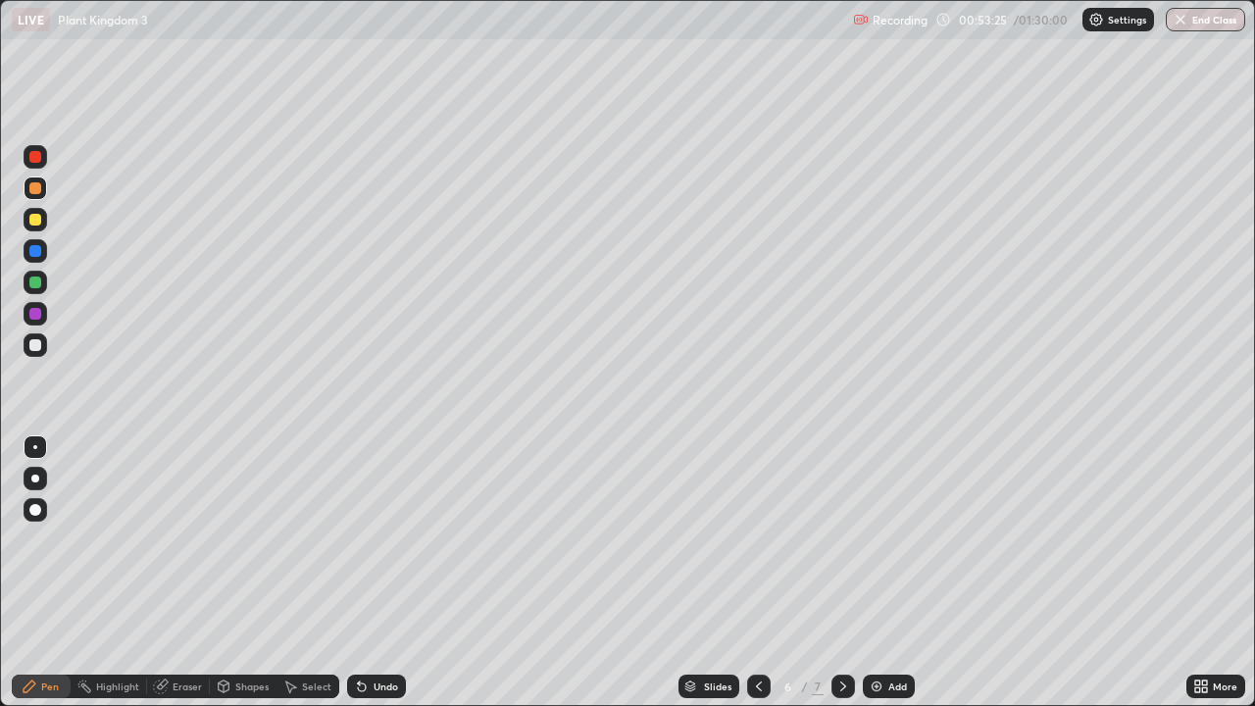
click at [380, 573] on div "Undo" at bounding box center [386, 687] width 25 height 10
click at [374, 573] on div "Undo" at bounding box center [386, 687] width 25 height 10
click at [377, 573] on div "Undo" at bounding box center [386, 687] width 25 height 10
click at [374, 573] on div "Undo" at bounding box center [386, 687] width 25 height 10
click at [379, 573] on div "Undo" at bounding box center [386, 687] width 25 height 10
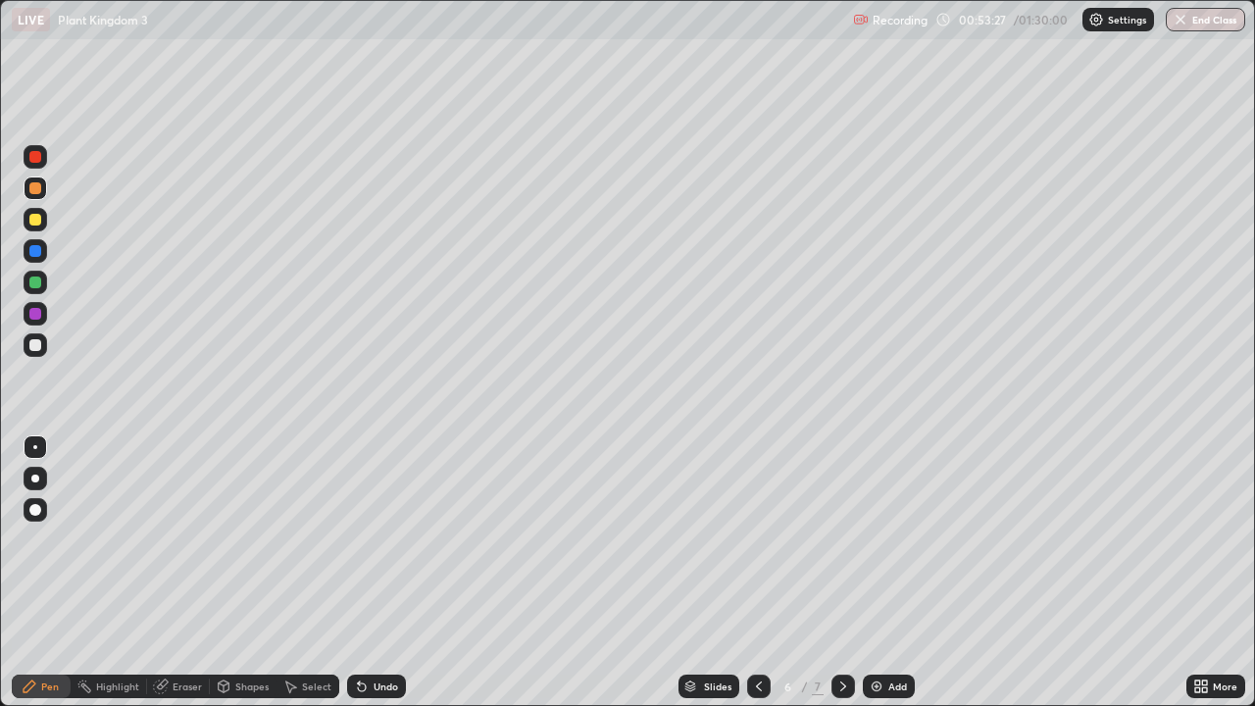
click at [379, 573] on div "Undo" at bounding box center [386, 687] width 25 height 10
click at [381, 573] on div "Undo" at bounding box center [386, 687] width 25 height 10
click at [379, 573] on div "Undo" at bounding box center [386, 687] width 25 height 10
click at [381, 573] on div "Undo" at bounding box center [386, 687] width 25 height 10
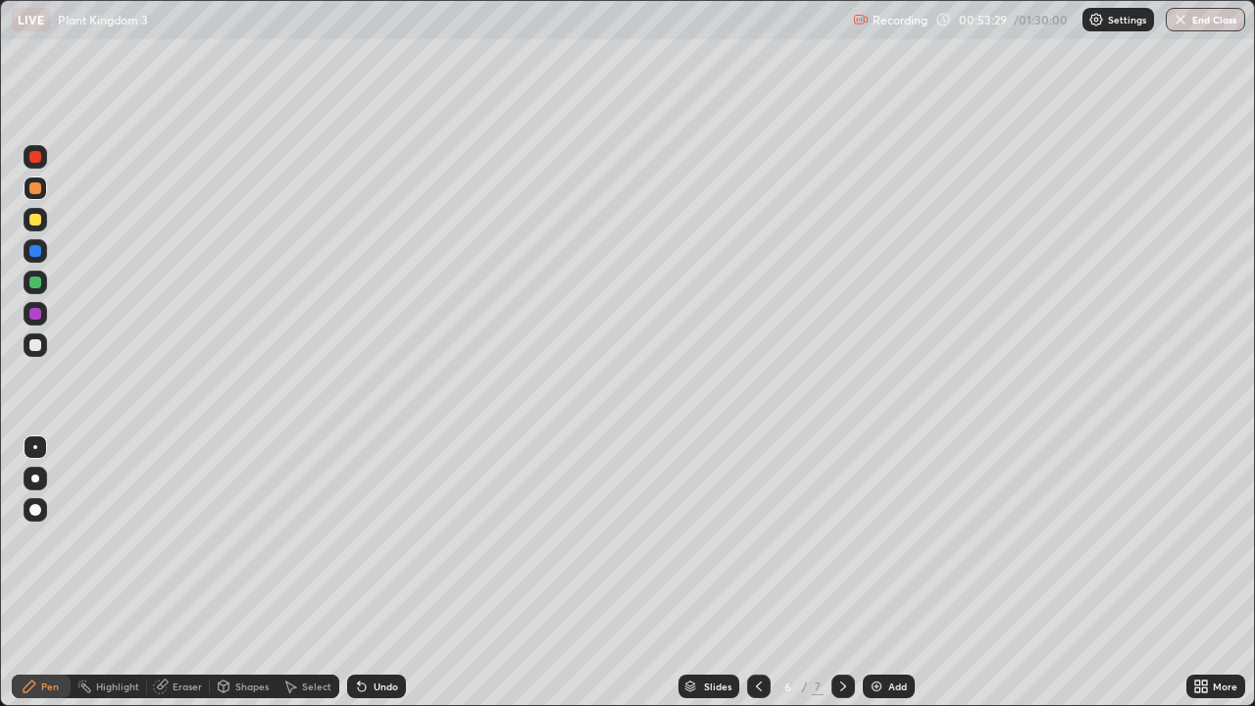
click at [380, 573] on div "Undo" at bounding box center [386, 687] width 25 height 10
click at [385, 573] on div "Undo" at bounding box center [386, 687] width 25 height 10
click at [757, 573] on icon at bounding box center [759, 687] width 16 height 16
click at [756, 573] on icon at bounding box center [759, 687] width 16 height 16
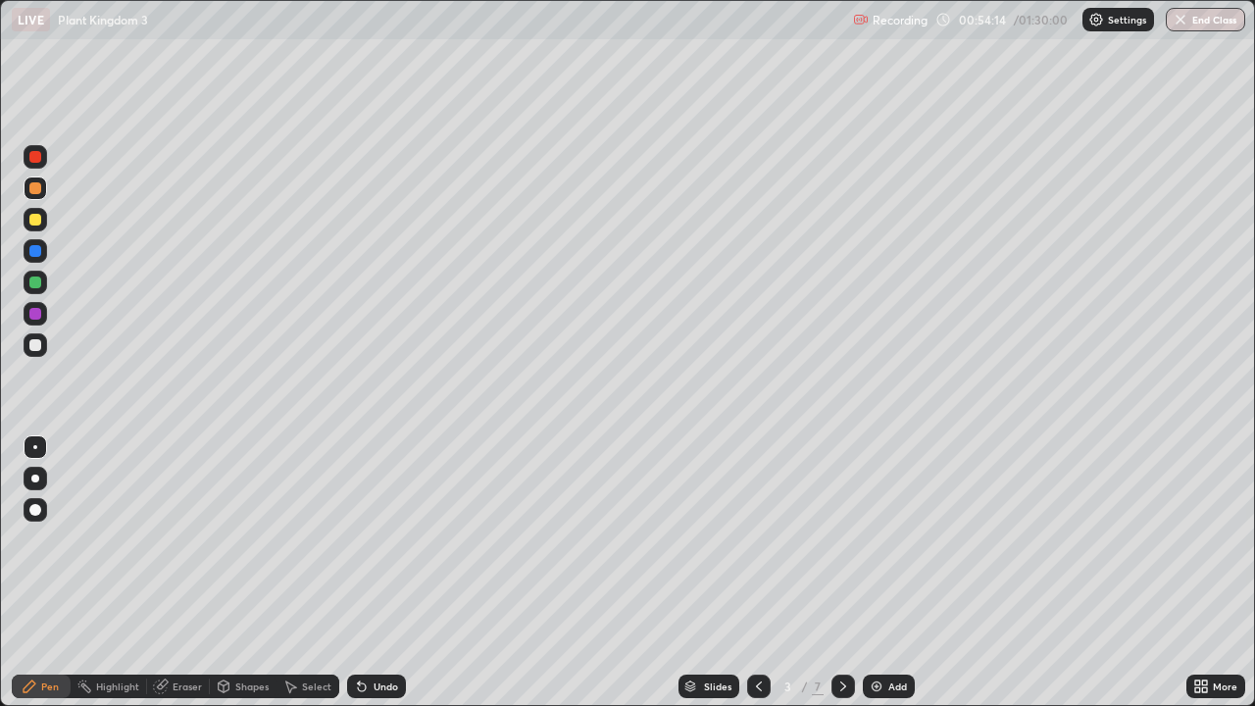
click at [840, 573] on icon at bounding box center [844, 687] width 16 height 16
click at [839, 573] on icon at bounding box center [844, 687] width 16 height 16
click at [30, 352] on div at bounding box center [36, 345] width 24 height 24
click at [35, 479] on div at bounding box center [35, 479] width 8 height 8
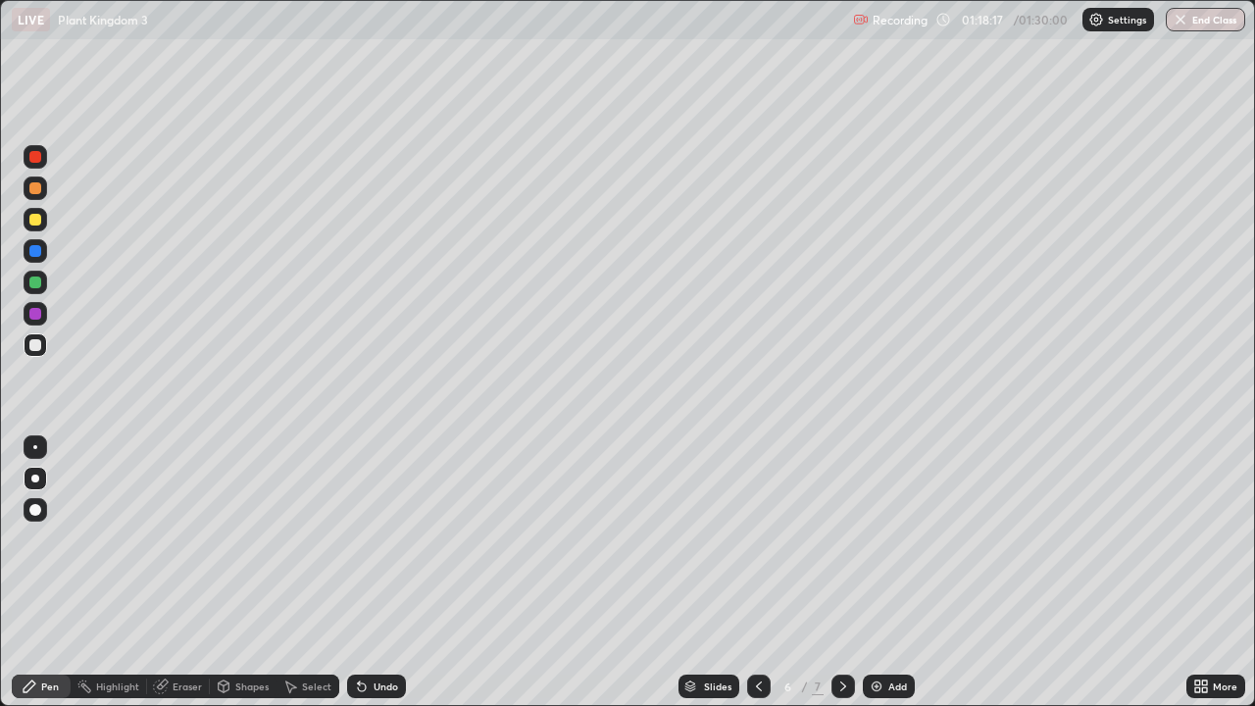
click at [878, 573] on img at bounding box center [877, 687] width 16 height 16
click at [40, 514] on div at bounding box center [36, 510] width 24 height 24
click at [50, 573] on div "Pen" at bounding box center [50, 687] width 18 height 10
click at [39, 482] on div at bounding box center [36, 479] width 24 height 24
click at [35, 447] on div at bounding box center [35, 447] width 4 height 4
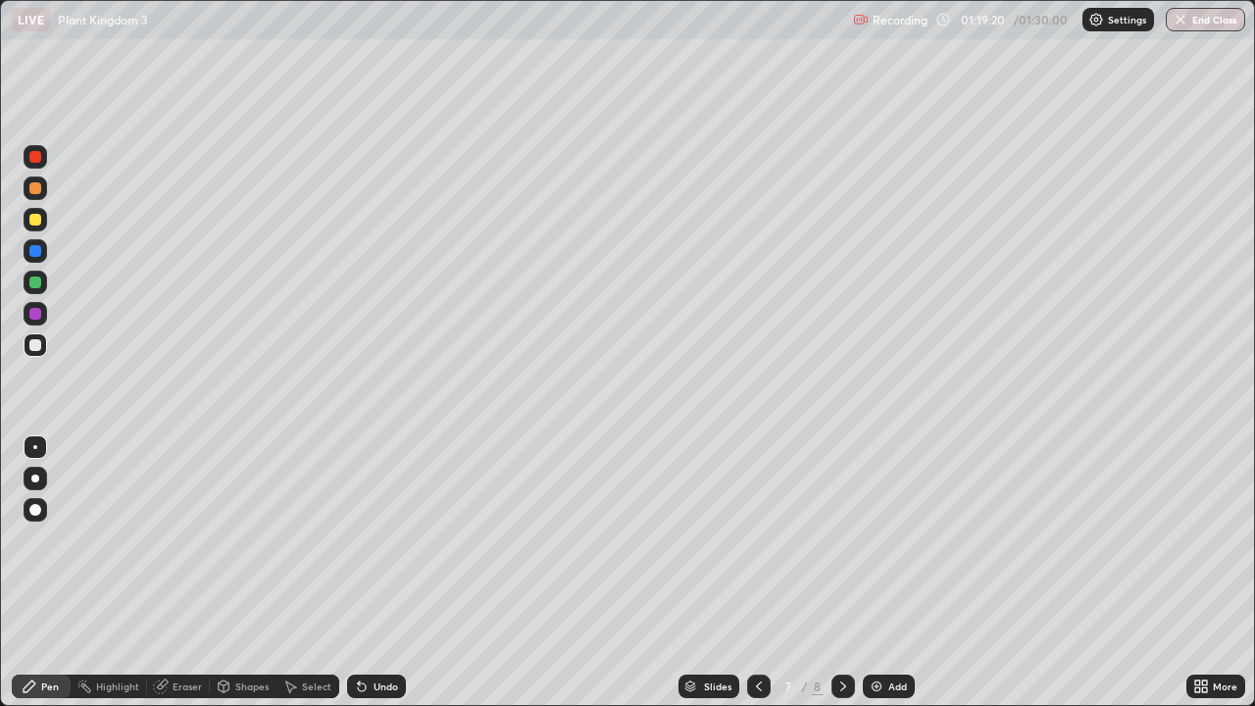
click at [32, 283] on div at bounding box center [35, 283] width 12 height 12
click at [36, 221] on div at bounding box center [35, 220] width 12 height 12
click at [759, 573] on icon at bounding box center [759, 687] width 6 height 10
click at [879, 573] on img at bounding box center [877, 687] width 16 height 16
click at [755, 573] on icon at bounding box center [759, 687] width 16 height 16
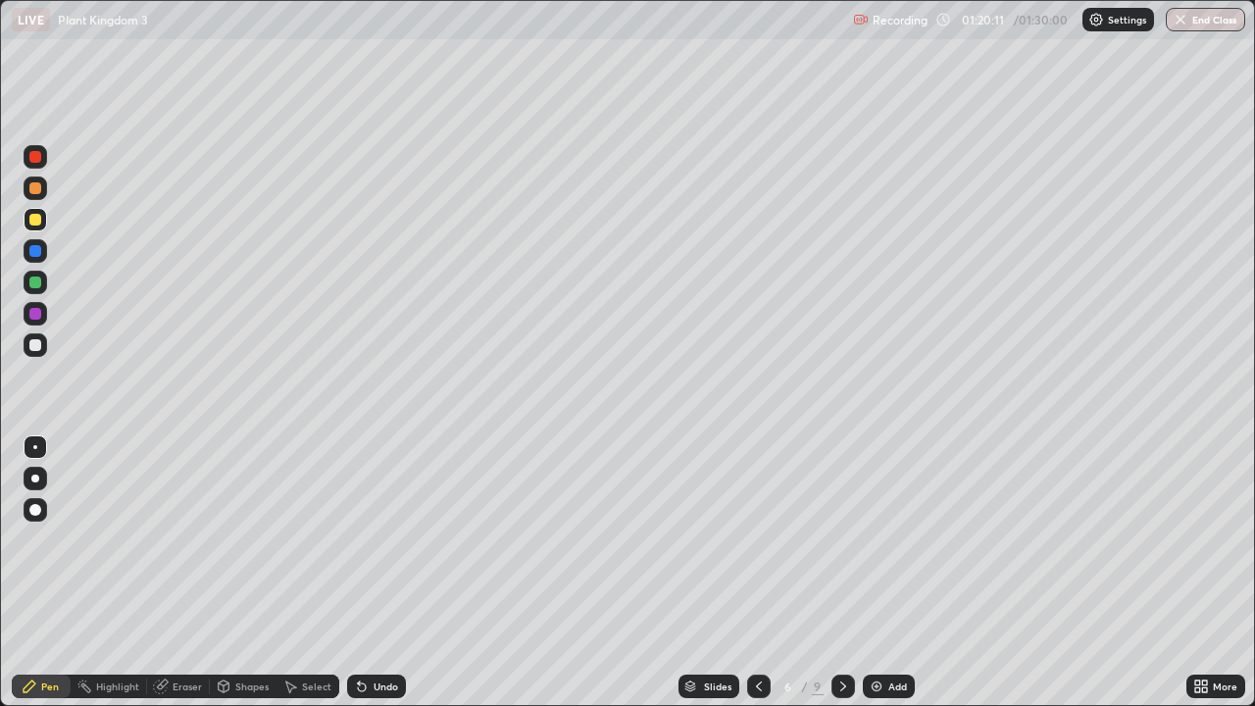
click at [841, 573] on icon at bounding box center [844, 687] width 16 height 16
click at [755, 573] on div at bounding box center [759, 687] width 24 height 24
click at [751, 573] on icon at bounding box center [759, 687] width 16 height 16
click at [840, 573] on icon at bounding box center [844, 687] width 16 height 16
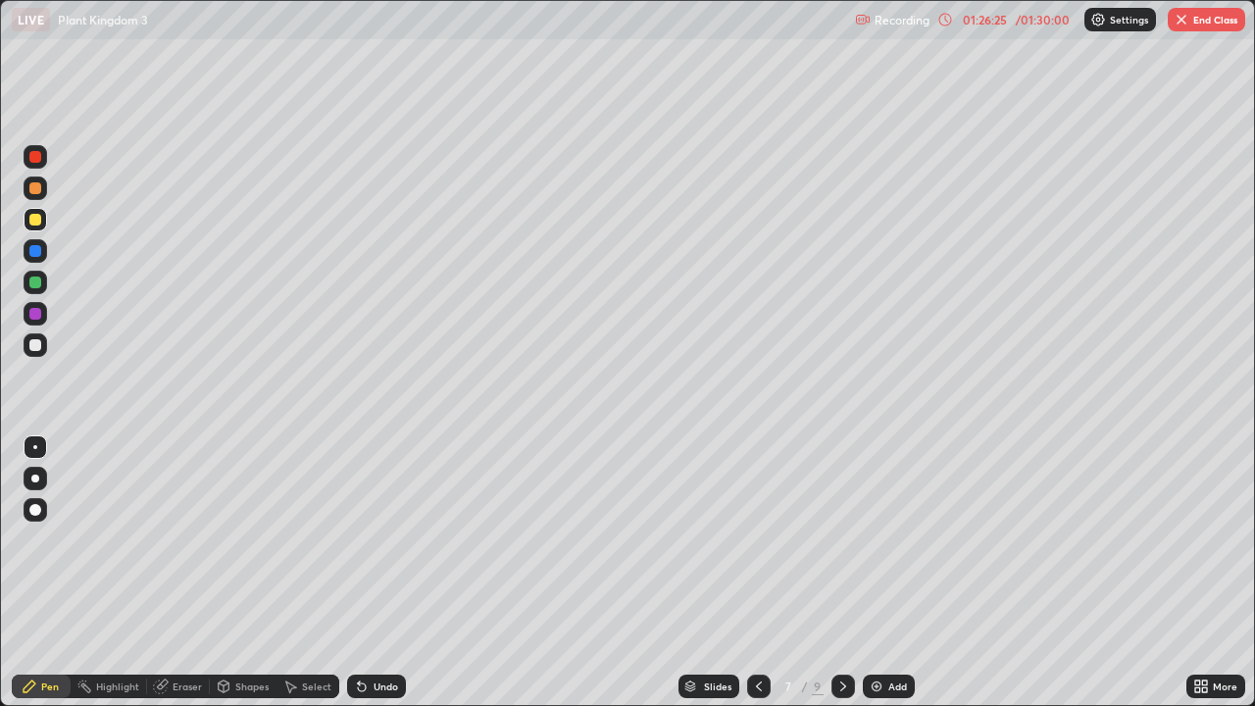
click at [841, 573] on icon at bounding box center [844, 687] width 16 height 16
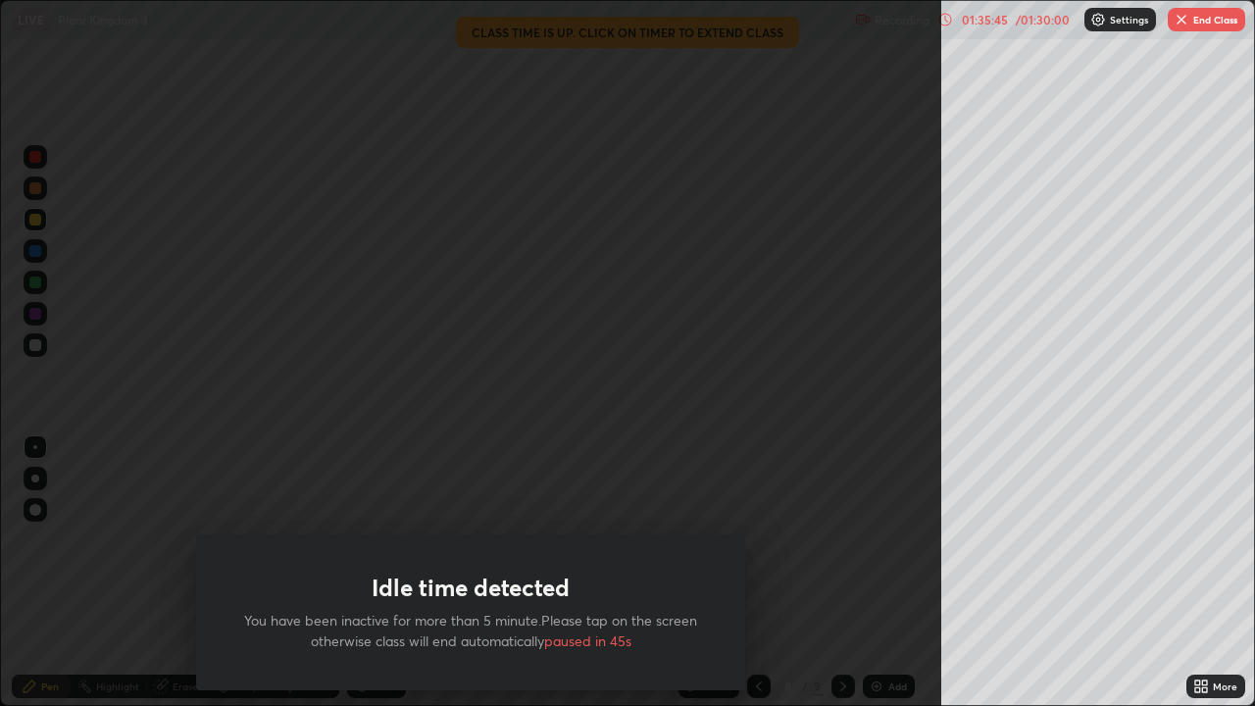
click at [1196, 21] on button "End Class" at bounding box center [1206, 20] width 77 height 24
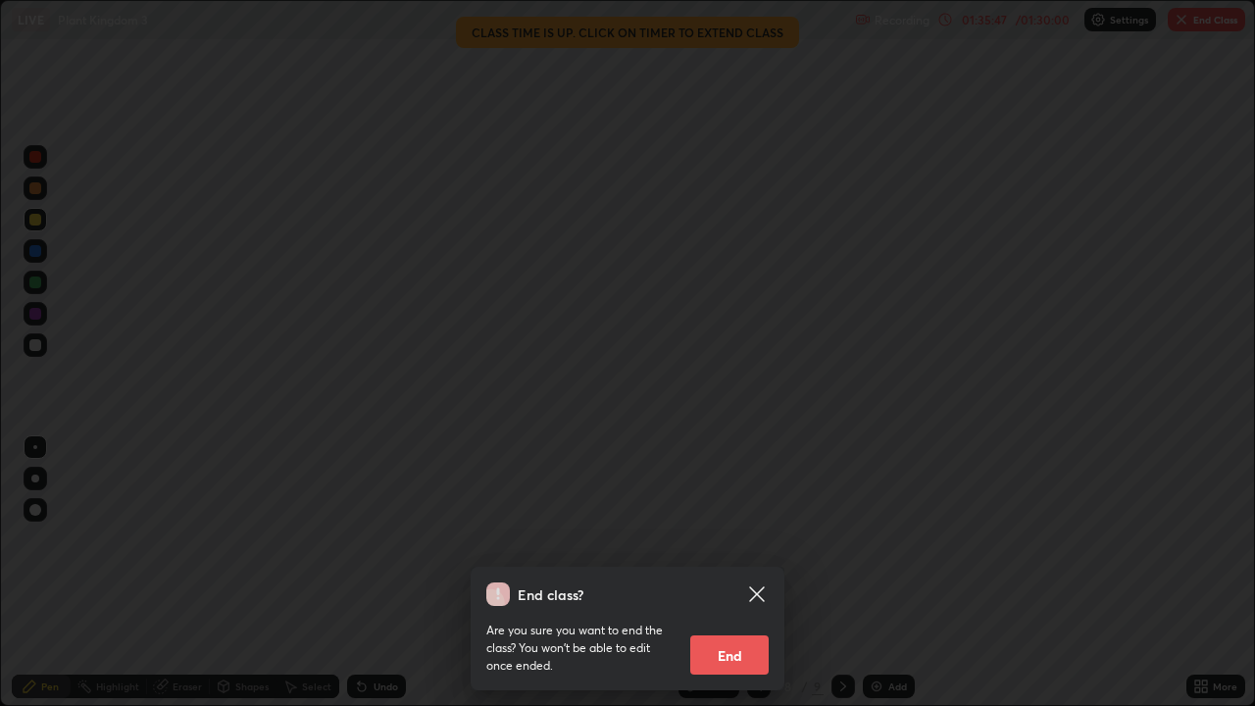
click at [733, 573] on button "End" at bounding box center [729, 655] width 78 height 39
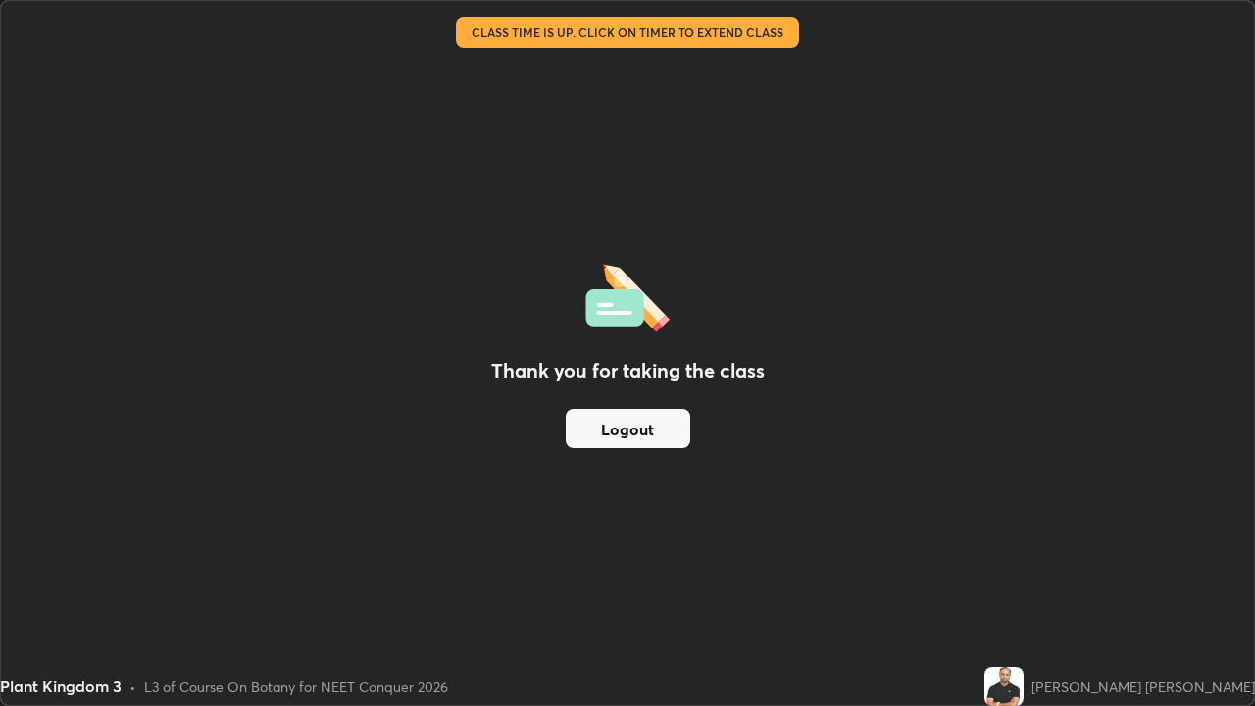
click at [664, 424] on button "Logout" at bounding box center [628, 428] width 125 height 39
click at [631, 431] on button "Logout" at bounding box center [628, 428] width 125 height 39
click at [633, 434] on button "Logout" at bounding box center [628, 428] width 125 height 39
click at [639, 433] on button "Logout" at bounding box center [628, 428] width 125 height 39
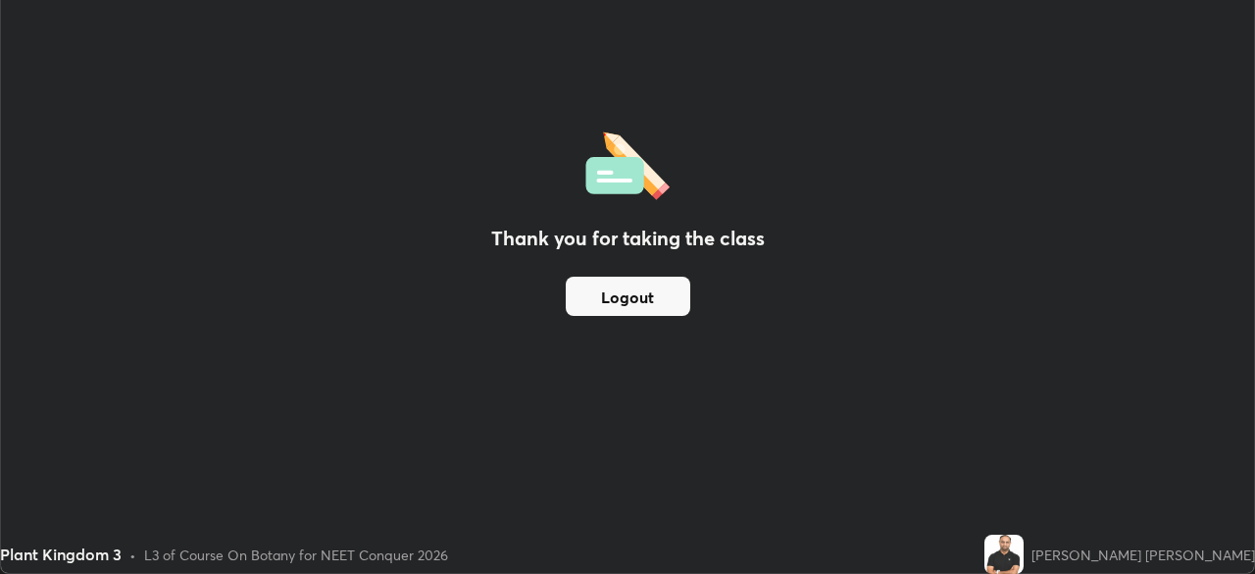
scroll to position [97499, 96817]
